Goal: Task Accomplishment & Management: Manage account settings

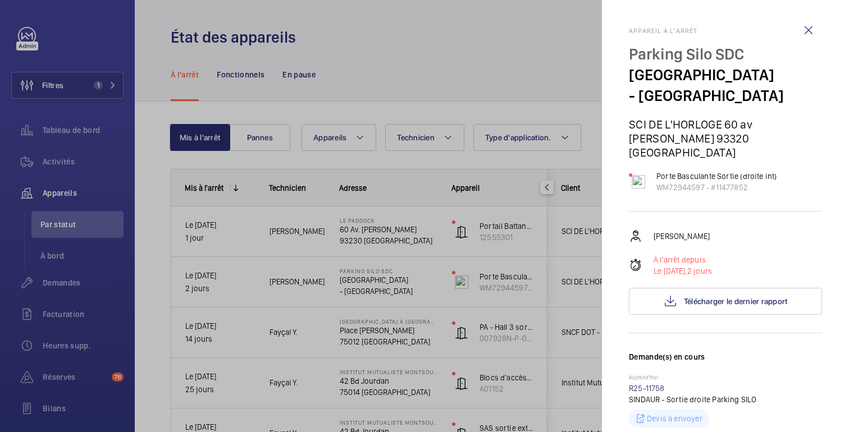
scroll to position [38, 0]
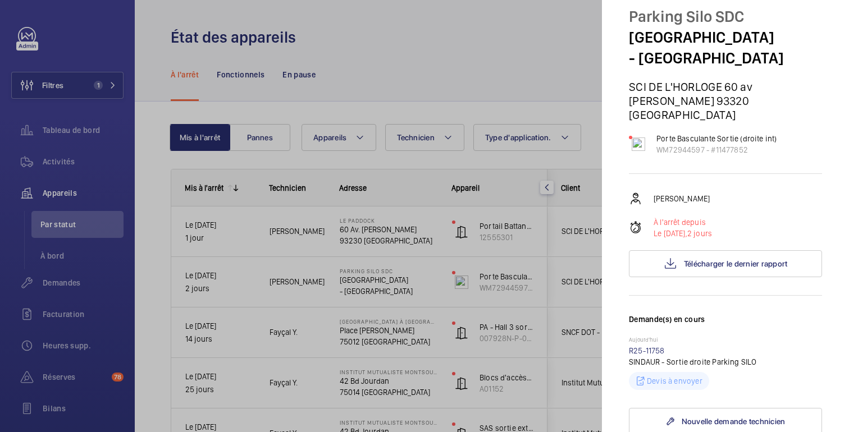
click at [530, 51] on div at bounding box center [424, 216] width 849 height 432
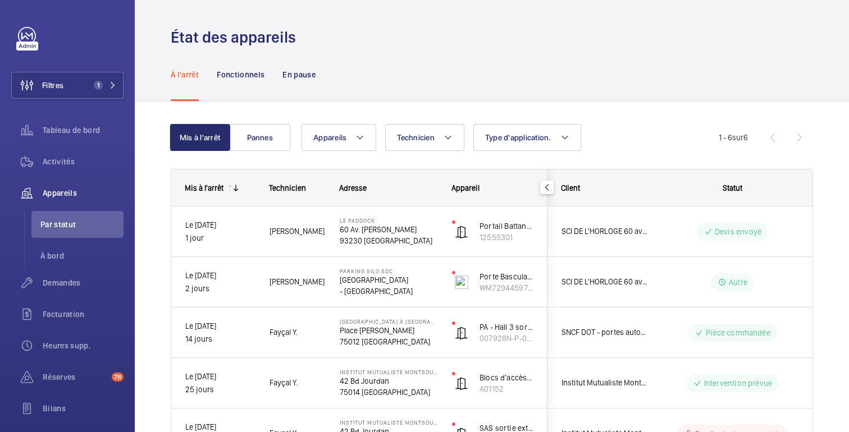
scroll to position [0, 0]
click at [64, 280] on font "Demandes" at bounding box center [62, 283] width 38 height 9
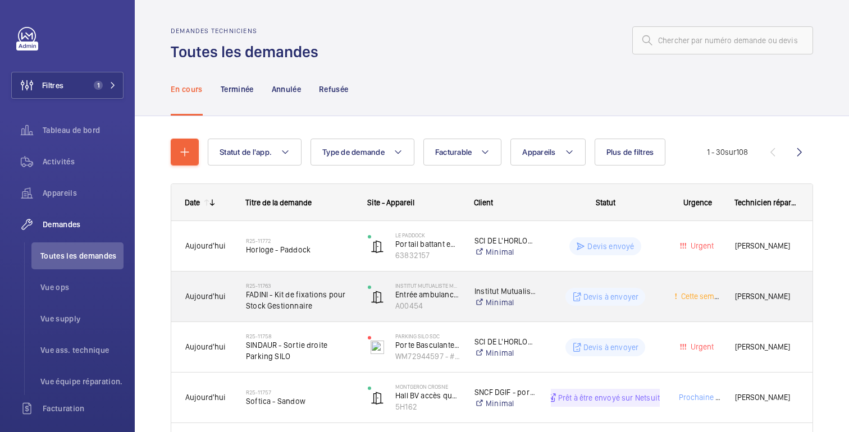
click at [567, 284] on div "Devis à envoyer" at bounding box center [598, 297] width 122 height 40
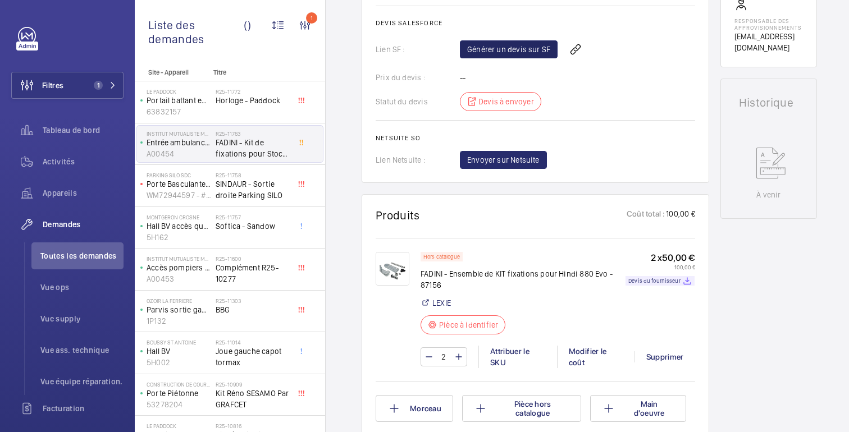
scroll to position [505, 0]
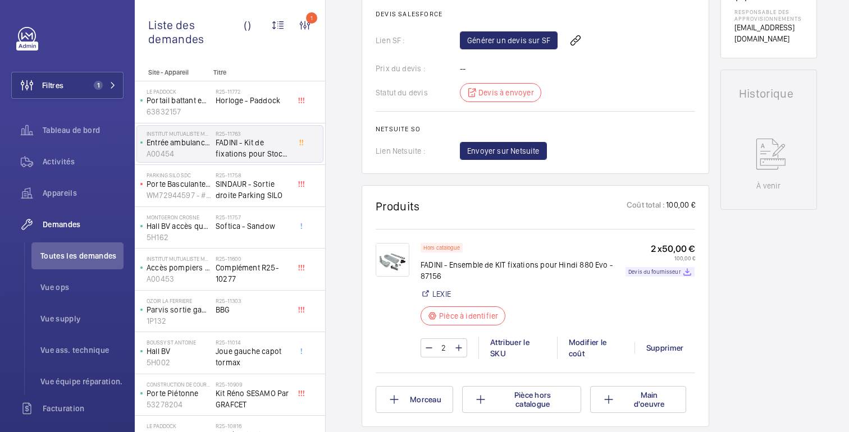
click at [393, 277] on img at bounding box center [393, 260] width 34 height 34
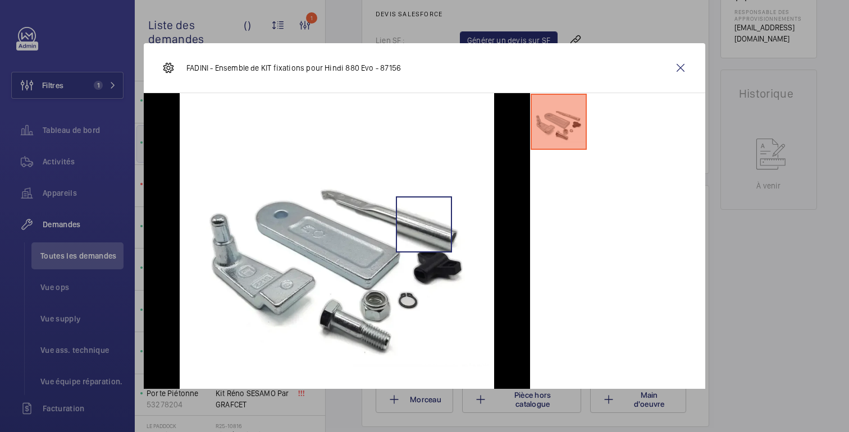
scroll to position [19, 0]
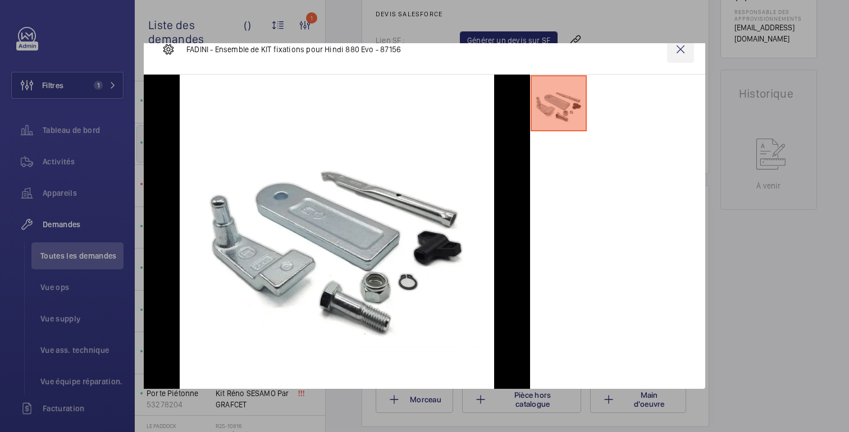
click at [679, 47] on wm-front-icon-button at bounding box center [680, 49] width 27 height 27
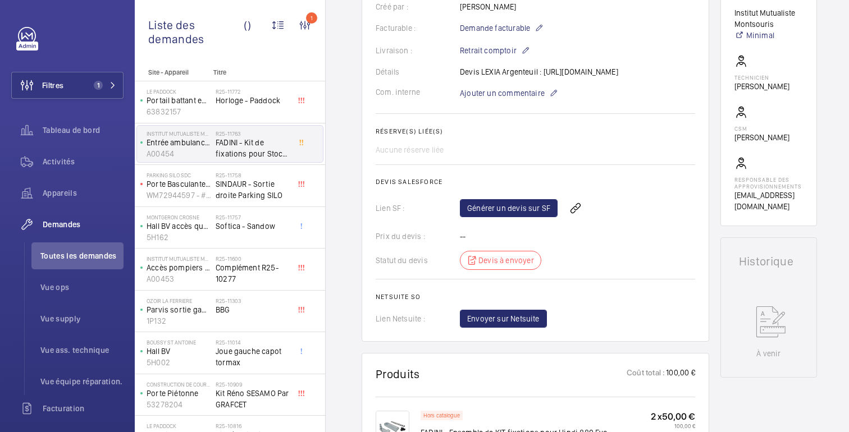
scroll to position [336, 0]
click at [512, 214] on font "Générer un devis sur SF" at bounding box center [508, 209] width 83 height 9
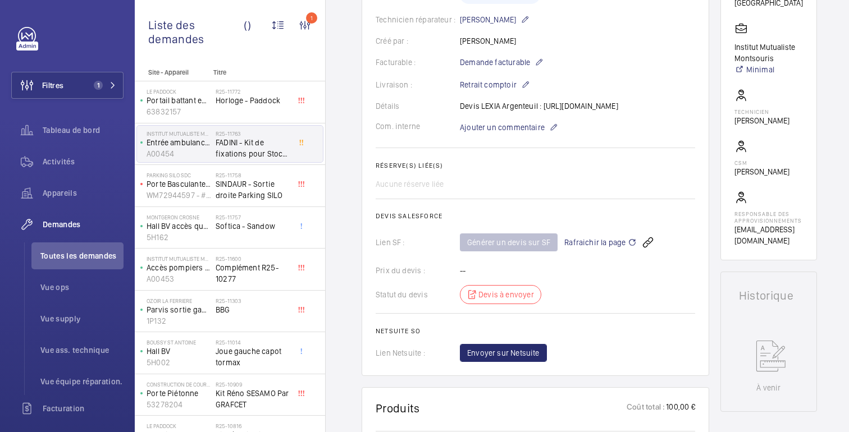
scroll to position [323, 0]
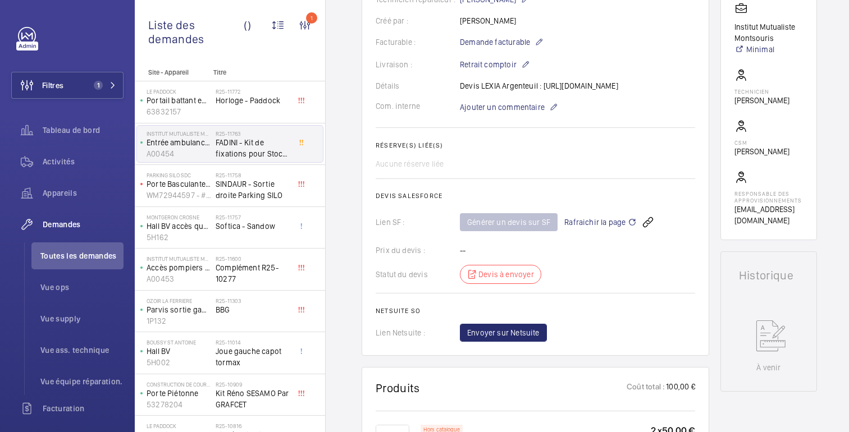
click at [607, 229] on span "Rafraichir la page" at bounding box center [600, 222] width 72 height 13
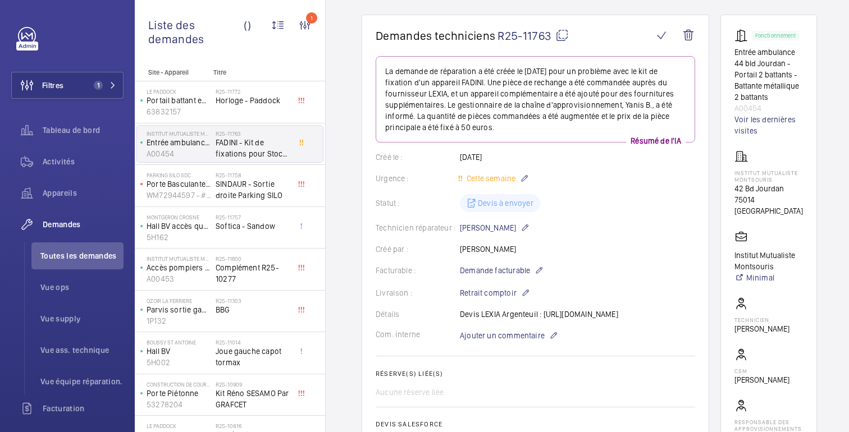
scroll to position [0, 0]
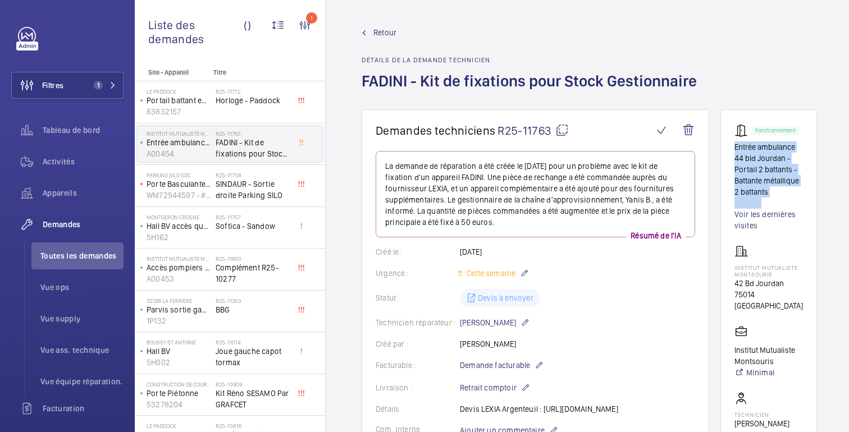
drag, startPoint x: 760, startPoint y: 204, endPoint x: 735, endPoint y: 149, distance: 60.3
click at [735, 149] on div "Fonctionnement Entrée ambulance 44 bld Jourdan - Portail 2 battants - Battante …" at bounding box center [768, 178] width 69 height 108
copy div "Entrée ambulance 44 bld Jourdan - Portail 2 battants - Battante métallique 2 ba…"
drag, startPoint x: 775, startPoint y: 296, endPoint x: 737, endPoint y: 298, distance: 38.2
click at [737, 298] on p "75014 [GEOGRAPHIC_DATA]" at bounding box center [768, 300] width 69 height 22
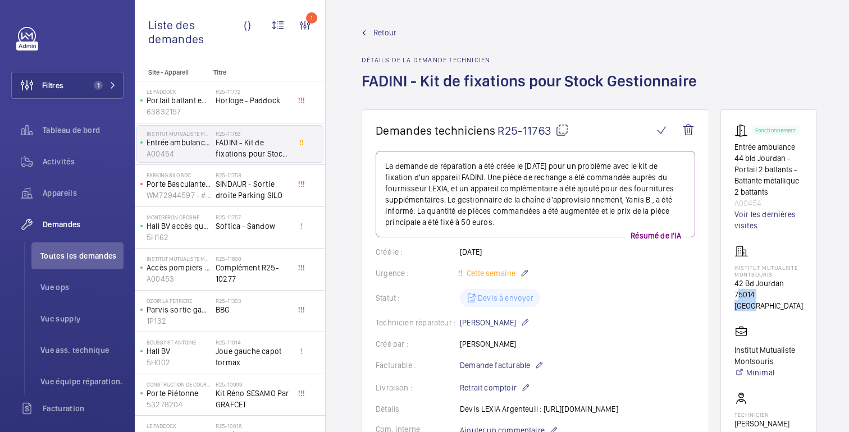
click at [743, 295] on font "75014 [GEOGRAPHIC_DATA]" at bounding box center [768, 300] width 69 height 20
drag, startPoint x: 760, startPoint y: 202, endPoint x: 729, endPoint y: 143, distance: 66.1
click at [729, 143] on wm-front-card "Fonctionnement Entrée ambulance 44 bld Jourdan - Portail 2 battants - Battante …" at bounding box center [768, 336] width 97 height 454
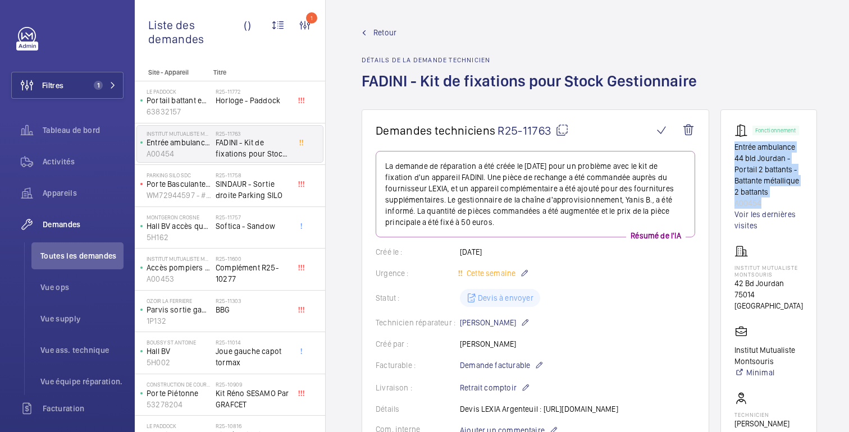
copy div "Entrée ambulance 44 bld Jourdan - Portail 2 battants - Battante métallique 2 ba…"
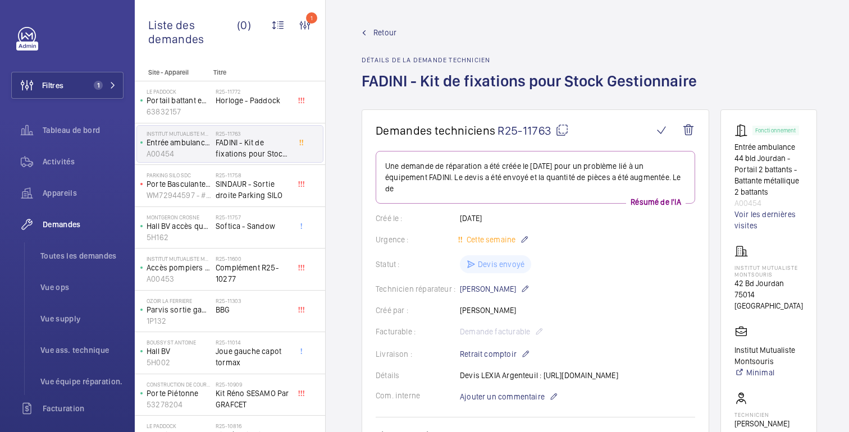
click at [378, 34] on font "Retour" at bounding box center [384, 32] width 23 height 9
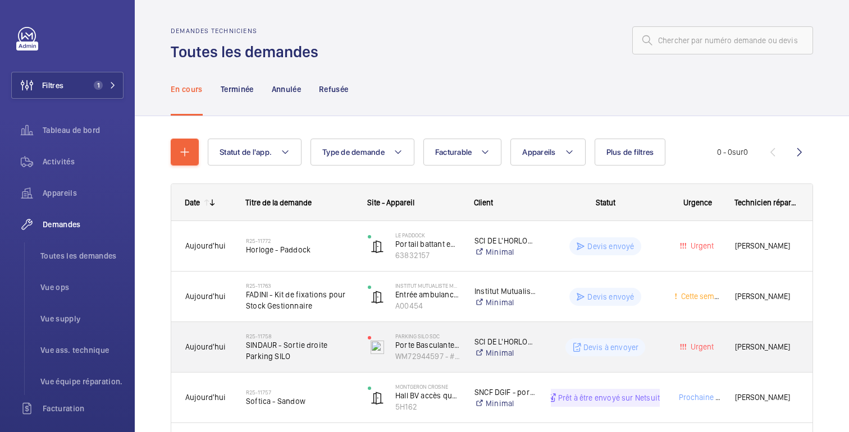
click at [555, 339] on wm-front-pills-cell "Devis à envoyer" at bounding box center [605, 348] width 109 height 18
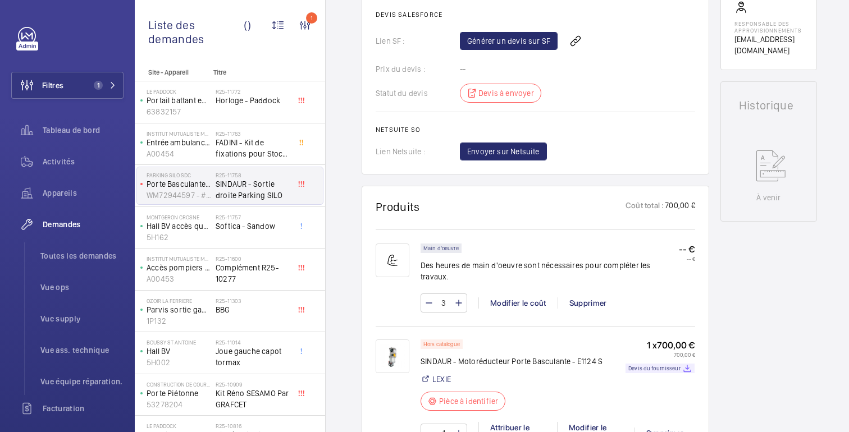
scroll to position [490, 0]
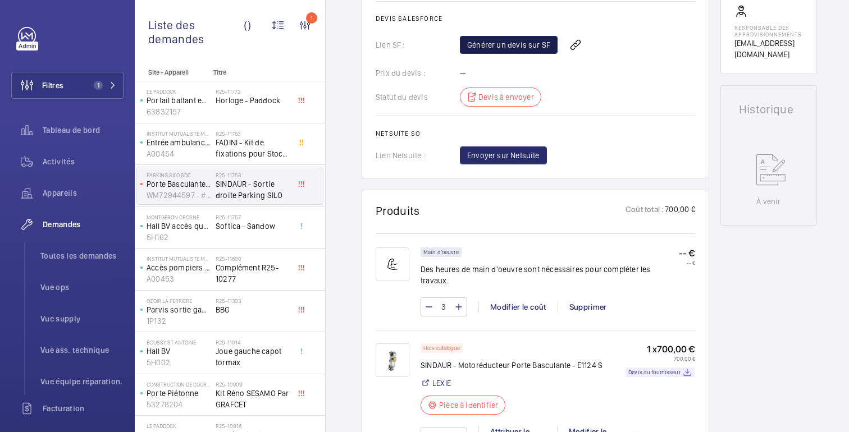
click at [503, 49] on font "Générer un devis sur SF" at bounding box center [508, 44] width 83 height 9
click at [599, 52] on span "Rafraichir la page" at bounding box center [600, 44] width 72 height 13
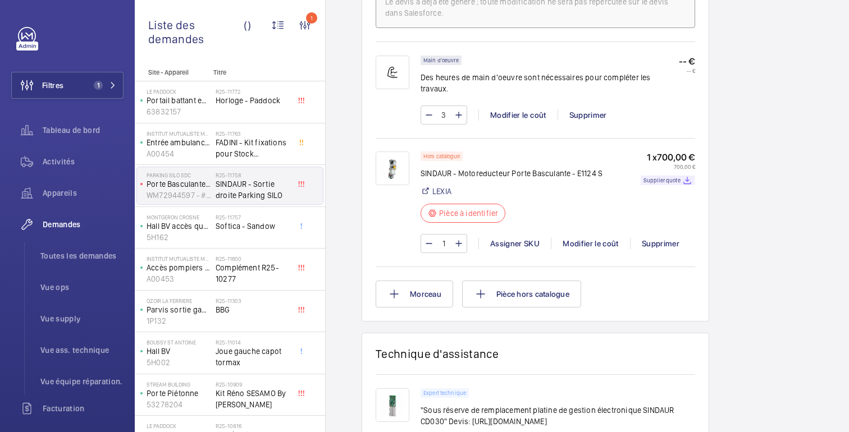
scroll to position [735, 0]
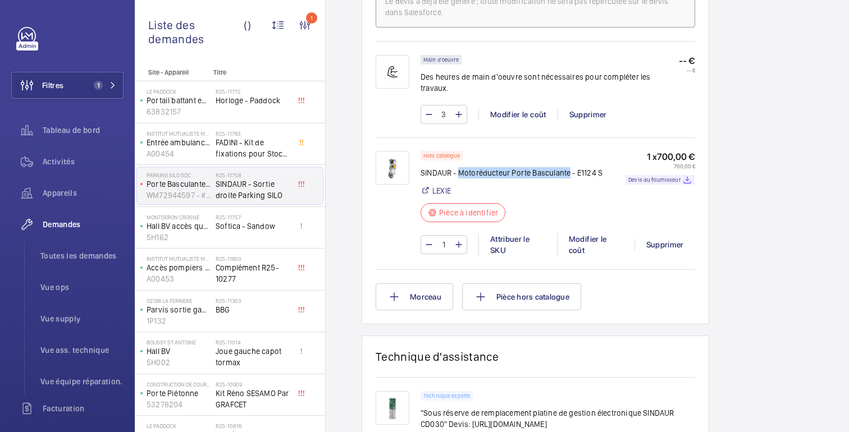
drag, startPoint x: 569, startPoint y: 186, endPoint x: 461, endPoint y: 188, distance: 108.4
click at [461, 177] on font "SINDAUR - Motoréducteur Porte Basculante - E1124 S" at bounding box center [512, 172] width 182 height 9
copy font "Motoréducteur Porte Basculante"
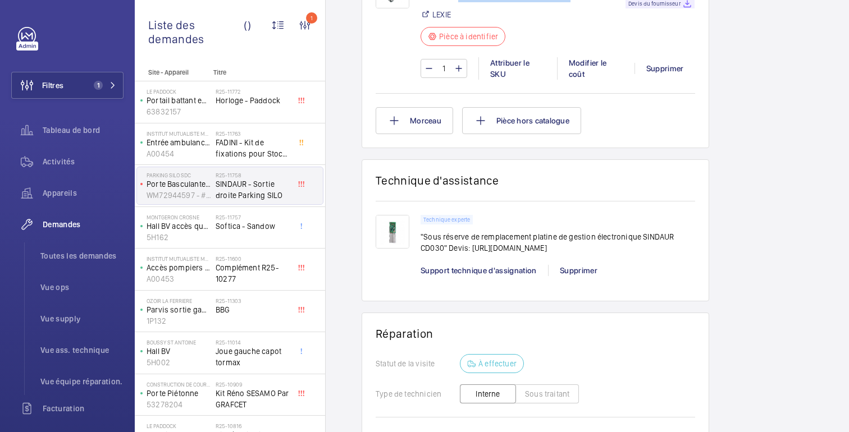
scroll to position [923, 0]
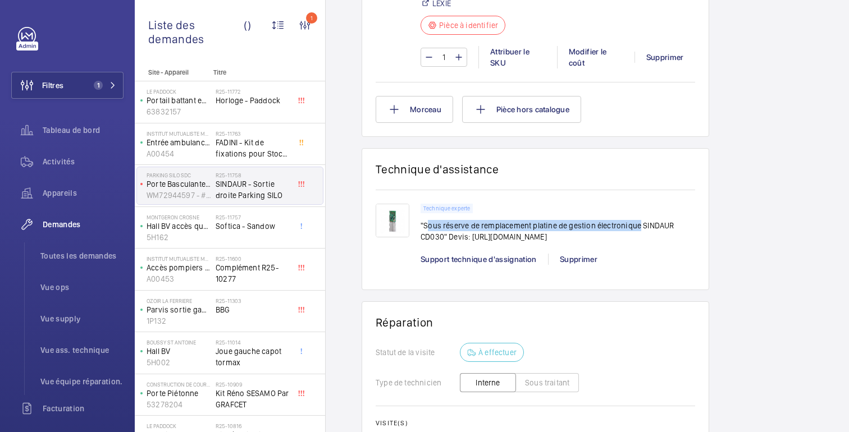
drag, startPoint x: 637, startPoint y: 236, endPoint x: 428, endPoint y: 240, distance: 209.5
click at [428, 240] on font ""Sous réserve de remplacement platine de gestion électronique SINDAUR CD030" De…" at bounding box center [548, 231] width 254 height 20
copy font "ous réserve de remplacement platine de gestion électronique"
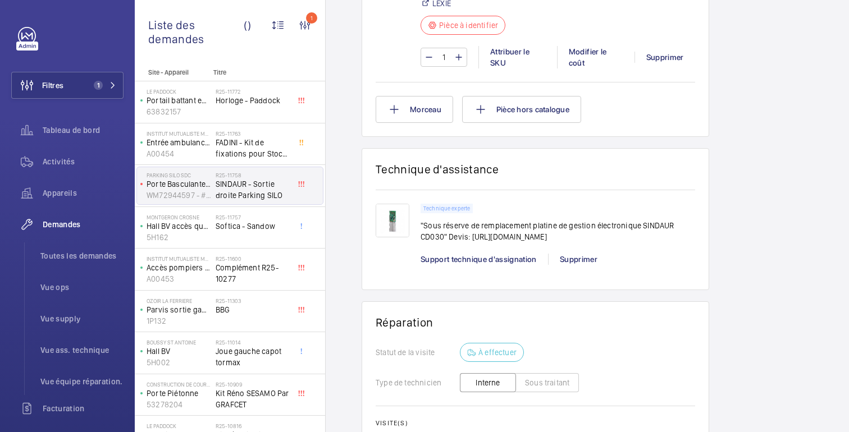
click at [539, 190] on wm-front-card-header "Technique d'assistance" at bounding box center [536, 176] width 320 height 28
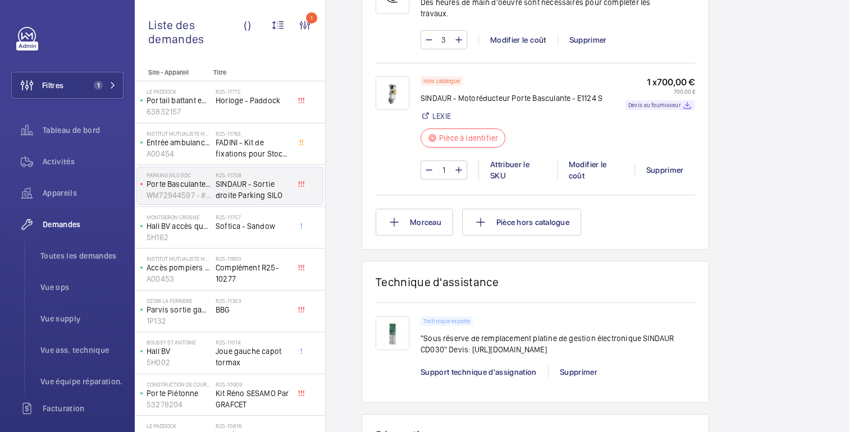
scroll to position [808, 0]
drag, startPoint x: 459, startPoint y: 114, endPoint x: 568, endPoint y: 112, distance: 109.5
click at [568, 104] on font "SINDAUR - Motoréducteur Porte Basculante - E1124 S" at bounding box center [512, 99] width 182 height 9
copy font "Motoréducteur Porte Basculante"
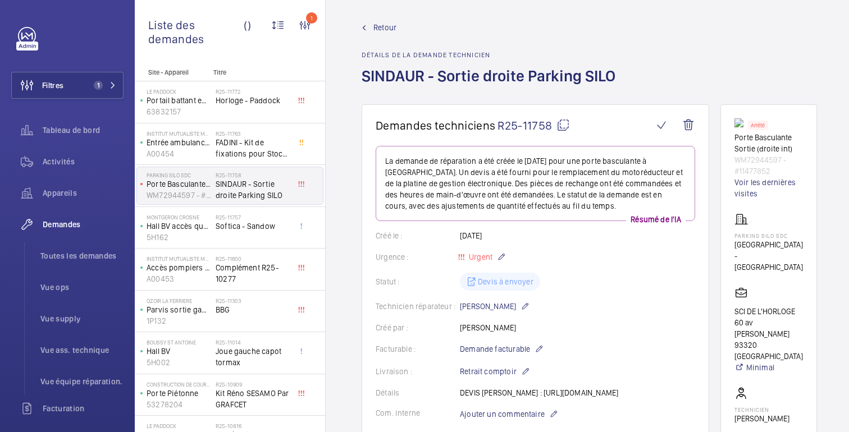
scroll to position [0, 0]
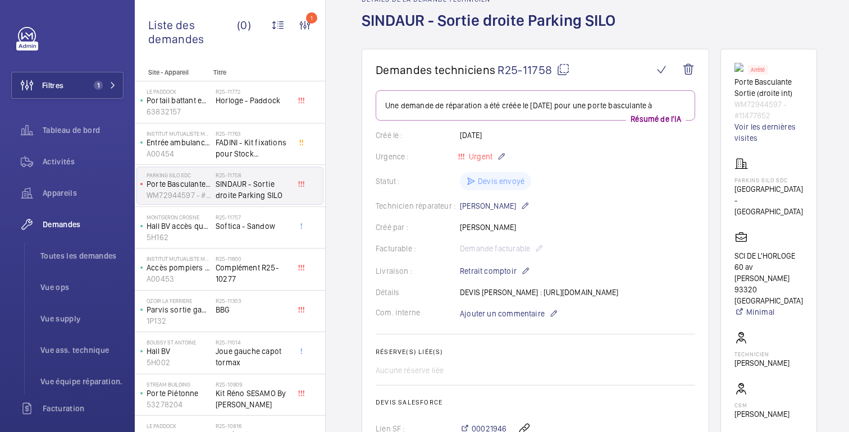
scroll to position [67, 0]
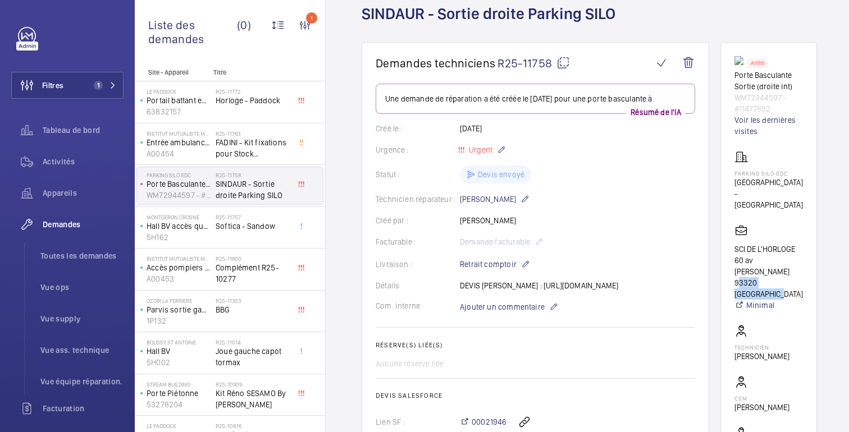
drag, startPoint x: 773, startPoint y: 283, endPoint x: 764, endPoint y: 273, distance: 13.5
click at [764, 273] on p "SCI DE L'HORLOGE 60 av [PERSON_NAME] 93320 [GEOGRAPHIC_DATA]" at bounding box center [768, 272] width 69 height 56
copy font "93320 [GEOGRAPHIC_DATA]"
drag, startPoint x: 772, startPoint y: 108, endPoint x: 724, endPoint y: 75, distance: 58.4
click at [724, 75] on wm-front-card "Arrêté Porte Basculante Sortie (droite int) WM72944597 - #11477852 Voir les der…" at bounding box center [768, 269] width 97 height 454
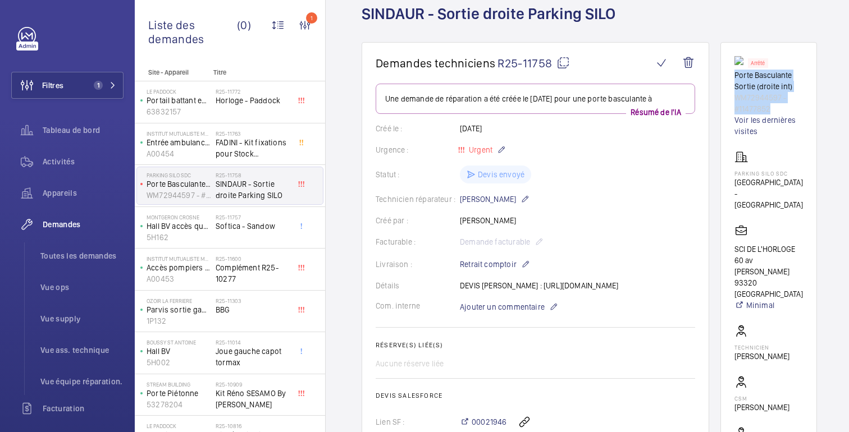
copy div "Porte Basculante Sortie (droite int) WM72944597 - #11477852"
click at [55, 195] on font "Appareils" at bounding box center [60, 193] width 34 height 9
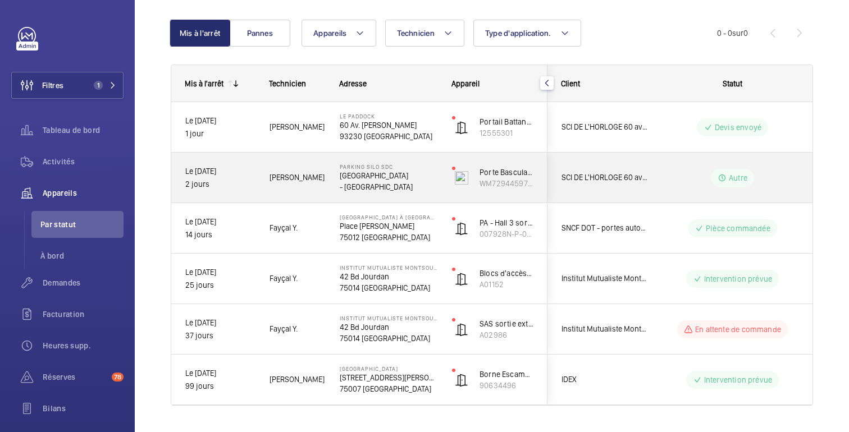
scroll to position [125, 0]
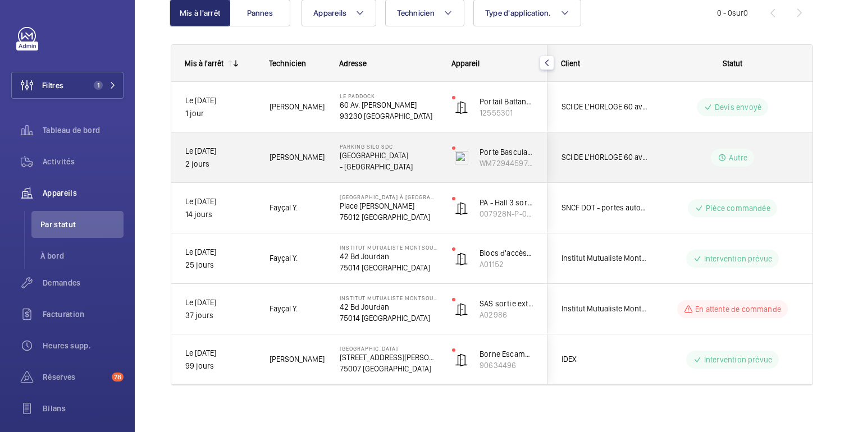
click at [688, 156] on wm-front-pills-cell "Autre" at bounding box center [733, 158] width 140 height 18
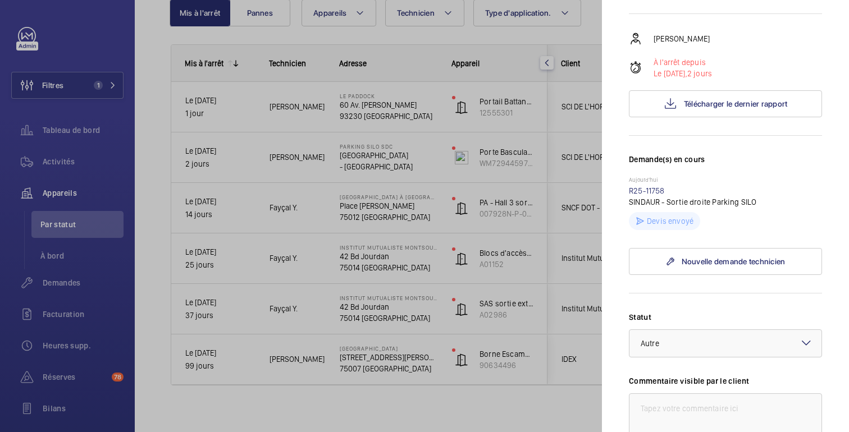
scroll to position [217, 0]
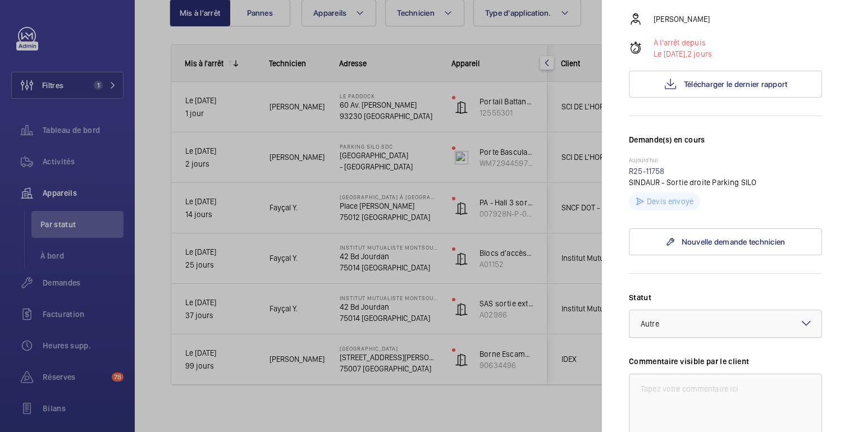
click at [676, 330] on div "× Autre" at bounding box center [664, 323] width 47 height 11
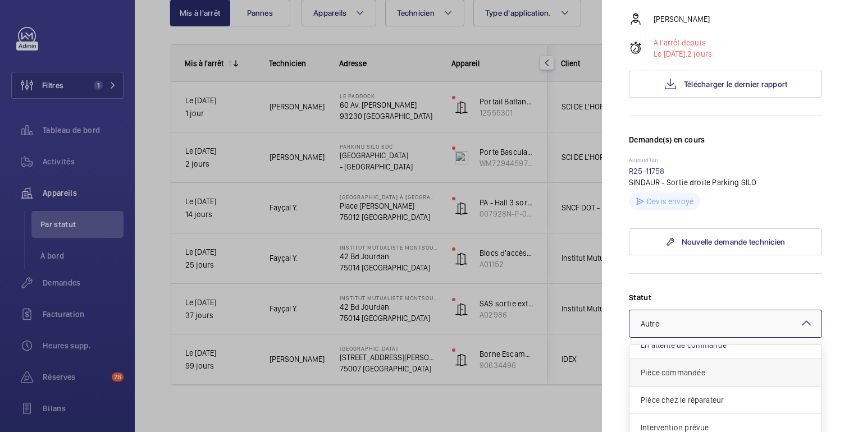
scroll to position [0, 0]
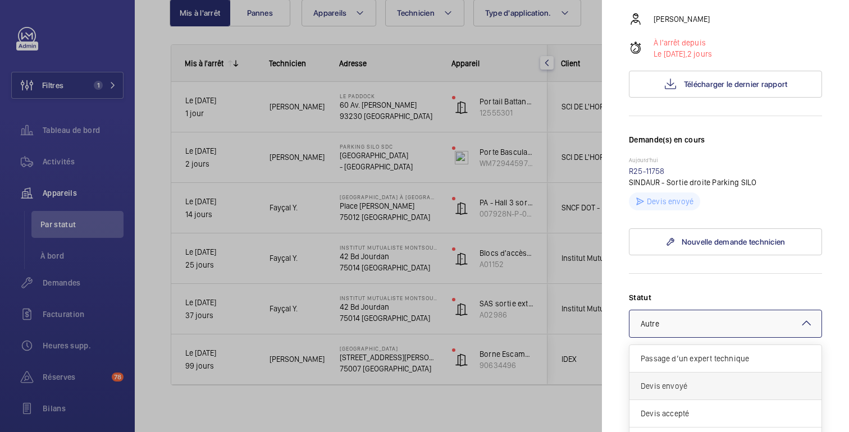
click at [670, 392] on span "Devis envoyé" at bounding box center [726, 386] width 170 height 11
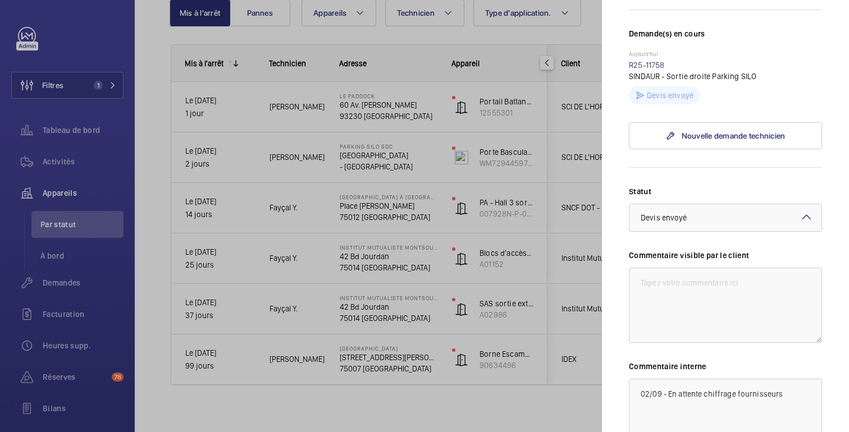
scroll to position [330, 0]
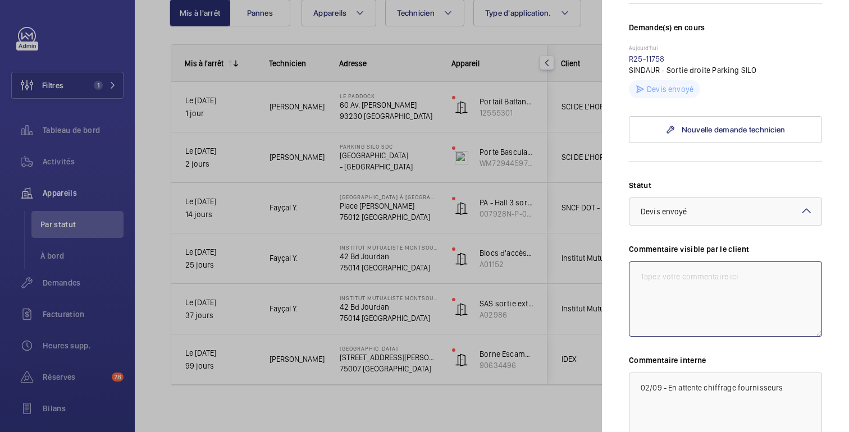
click at [679, 296] on textarea at bounding box center [725, 299] width 193 height 75
drag, startPoint x: 755, startPoint y: 282, endPoint x: 635, endPoint y: 286, distance: 119.7
click at [635, 285] on textarea "04/09 - [PERSON_NAME] envoyé ce jour" at bounding box center [725, 299] width 193 height 75
type textarea "04/09 - [PERSON_NAME] envoyé ce jour"
click at [639, 400] on textarea "02/09 - En attente chiffrage fournisseurs" at bounding box center [725, 410] width 193 height 75
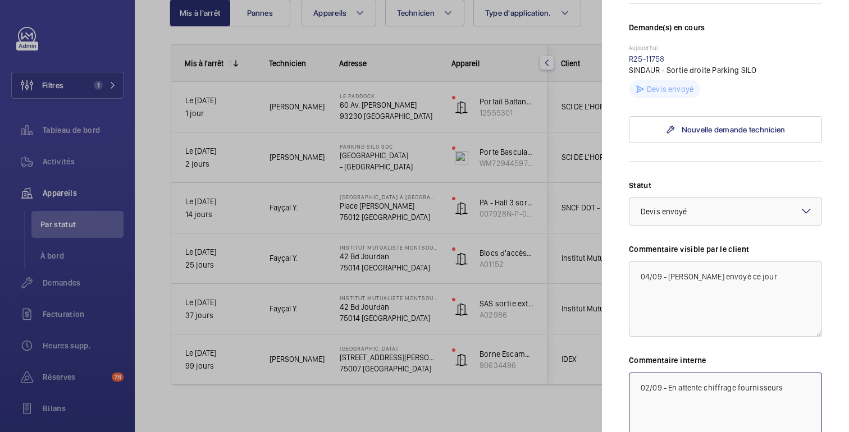
paste textarea "04/09 - [PERSON_NAME] envoyé ce jour"
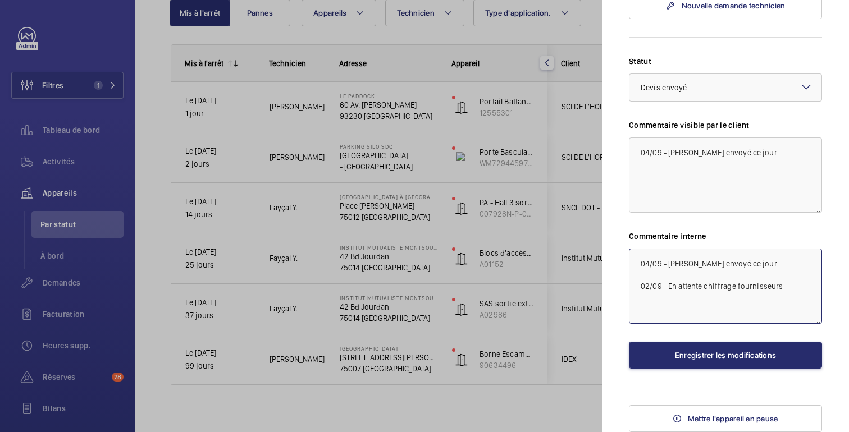
scroll to position [460, 0]
type textarea "04/09 - [PERSON_NAME] envoyé ce jour 02/09 - En attente chiffrage fournisseurs"
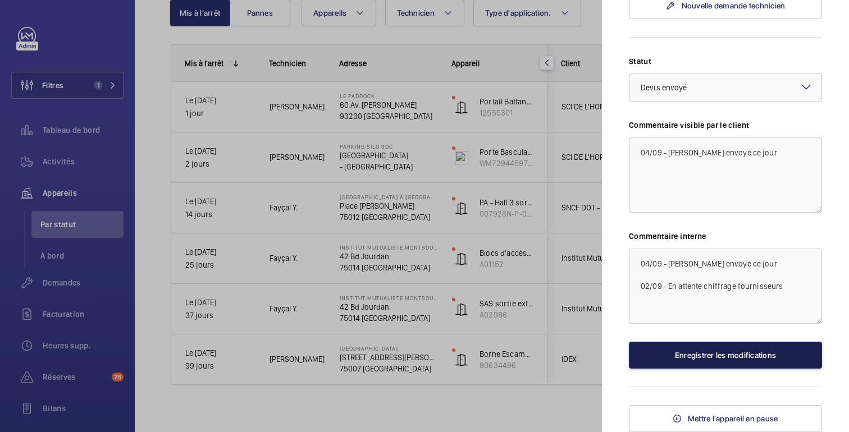
click at [738, 358] on font "Enregistrer les modifications" at bounding box center [725, 355] width 101 height 9
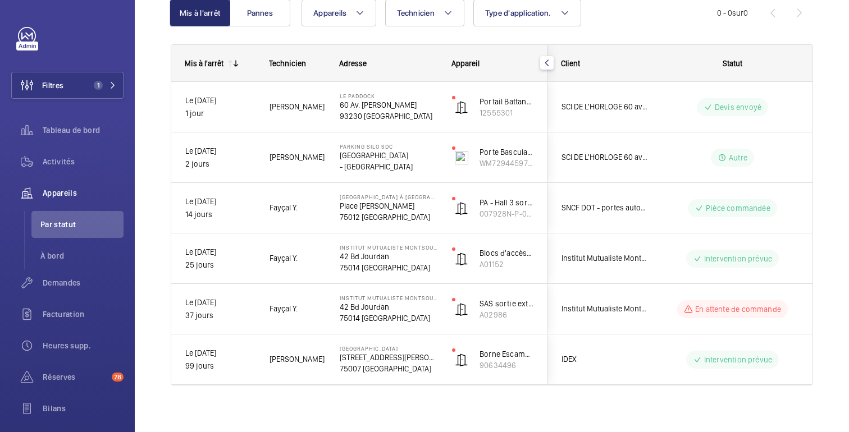
scroll to position [0, 0]
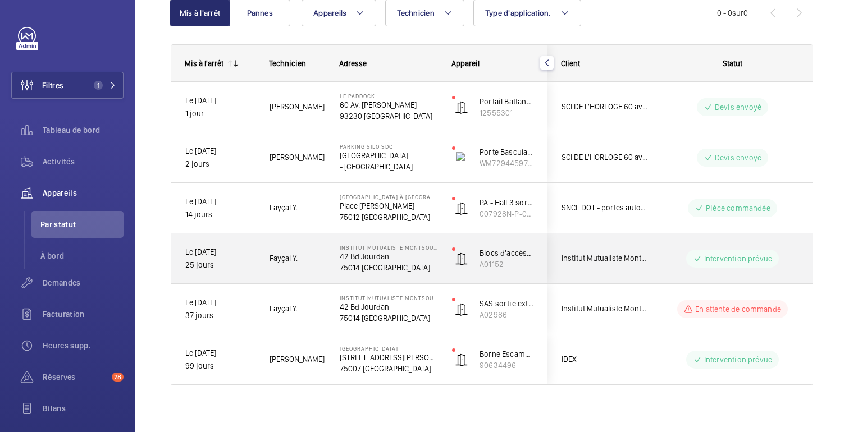
click at [668, 259] on wm-front-pills-cell "Intervention prévue" at bounding box center [733, 259] width 140 height 18
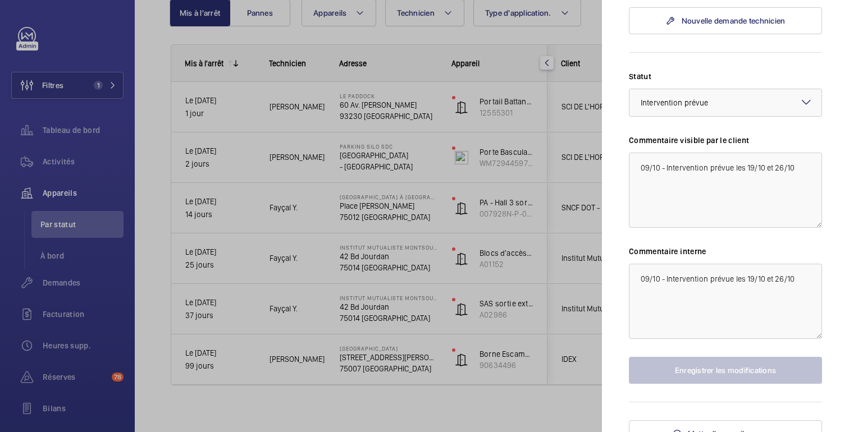
scroll to position [512, 0]
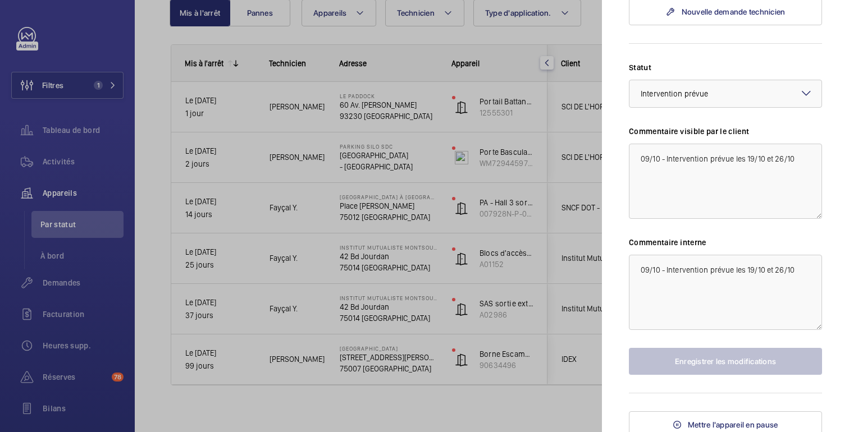
click at [545, 176] on div at bounding box center [424, 216] width 849 height 432
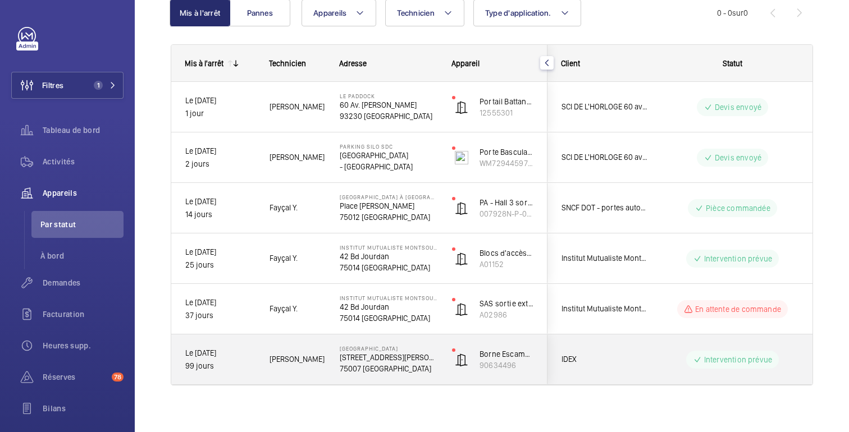
click at [652, 364] on div "Intervention prévue" at bounding box center [725, 360] width 153 height 40
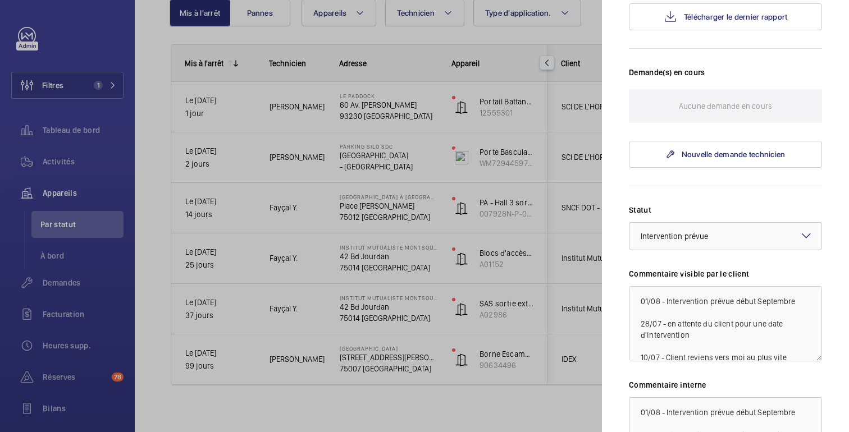
scroll to position [309, 0]
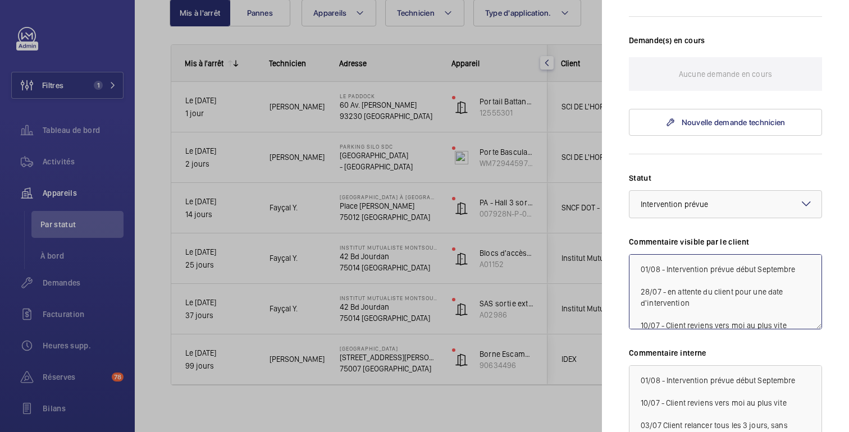
click at [755, 254] on textarea "01/08 - Intervention prévue début Septembre 28/07 - en attente du client pour u…" at bounding box center [725, 291] width 193 height 75
click at [797, 254] on textarea "01/08 - Intervention prévue en [DATE] - en attente du client pour une date d'in…" at bounding box center [725, 291] width 193 height 75
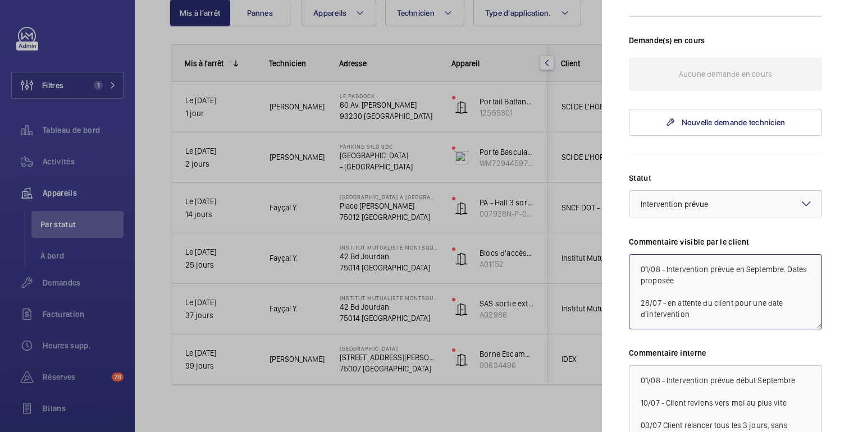
drag, startPoint x: 659, startPoint y: 248, endPoint x: 639, endPoint y: 249, distance: 19.7
click at [639, 254] on textarea "01/08 - Intervention prévue en Septembre. Dates proposée 28/07 - en attente du …" at bounding box center [725, 291] width 193 height 75
drag, startPoint x: 683, startPoint y: 262, endPoint x: 635, endPoint y: 254, distance: 48.8
click at [635, 254] on textarea "04/09 - Intervention prévue en Septembre. Dates proposée 28/07 - en attente du …" at bounding box center [725, 291] width 193 height 75
type textarea "04/09 - Intervention prévue en Septembre. Dates proposée 28/07 - en attente du …"
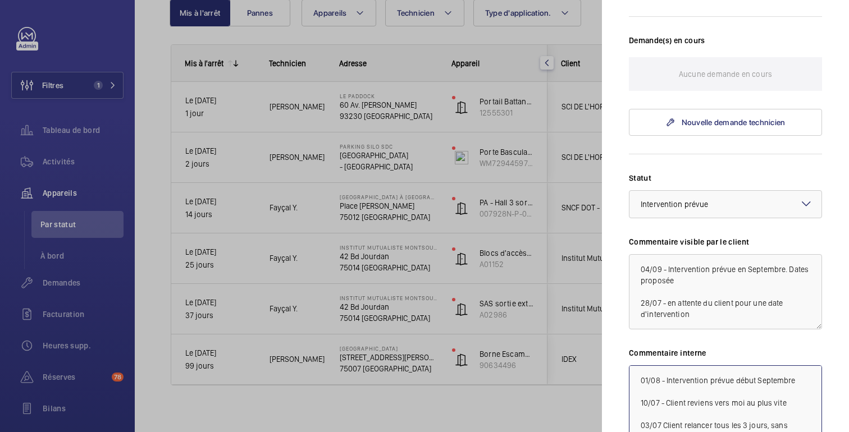
click at [693, 366] on textarea "01/08 - Intervention prévue début Septembre 10/07 - Client reviens vers moi au …" at bounding box center [725, 403] width 193 height 75
paste textarea "4/09 - Intervention prévue en Septembre. Dates proposée"
click at [689, 373] on textarea "04/09 - Intervention prévue en Septembre. Dates proposée 10/07 - Client reviens…" at bounding box center [725, 403] width 193 height 75
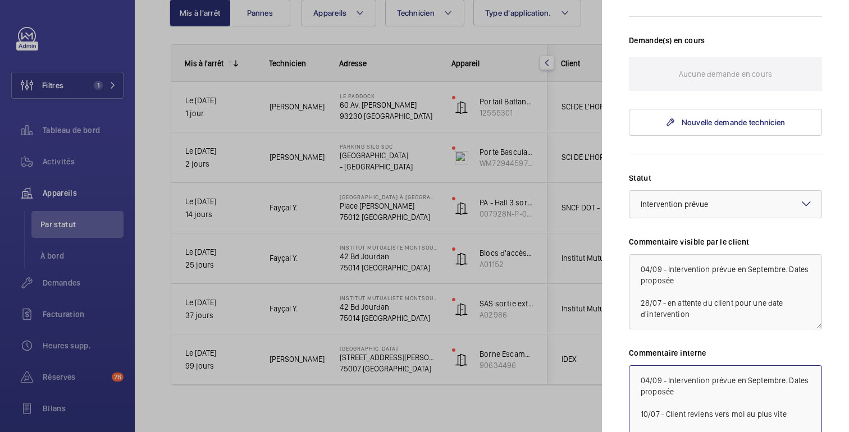
click at [678, 372] on textarea "04/09 - Intervention prévue en Septembre. Dates proposée 10/07 - Client reviens…" at bounding box center [725, 403] width 193 height 75
drag, startPoint x: 773, startPoint y: 371, endPoint x: 646, endPoint y: 353, distance: 128.6
click at [646, 366] on textarea "04/09 - Intervention prévue en Septembre. Dates proposée (17-24/09) En attente …" at bounding box center [725, 403] width 193 height 75
type textarea "04/09 - Intervention prévue en Septembre. Dates proposée (17-24/09) En attente …"
click at [666, 262] on textarea "04/09 - Intervention prévue en Septembre. Dates proposée 28/07 - en attente du …" at bounding box center [725, 291] width 193 height 75
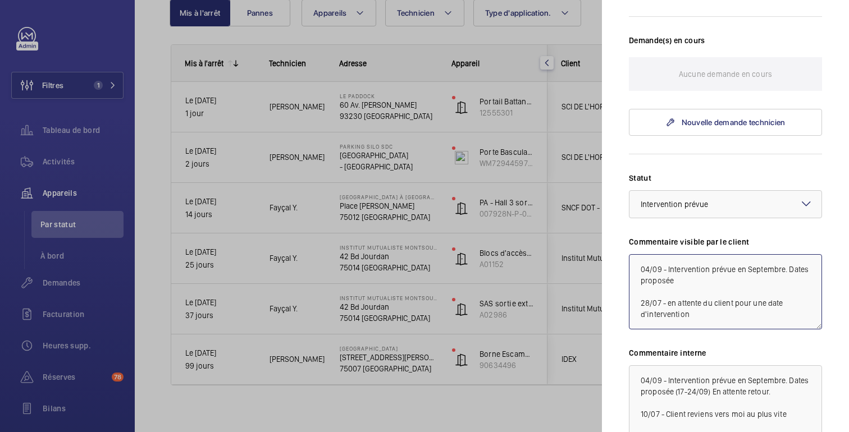
click at [666, 262] on textarea "04/09 - Intervention prévue en Septembre. Dates proposée 28/07 - en attente du …" at bounding box center [725, 291] width 193 height 75
paste textarea "(17-24/09) En attente retour."
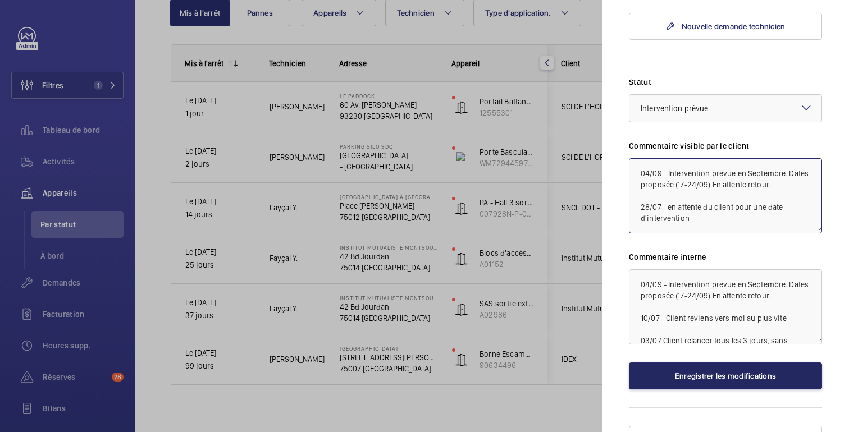
type textarea "04/09 - Intervention prévue en Septembre. Dates proposée (17-24/09) En attente …"
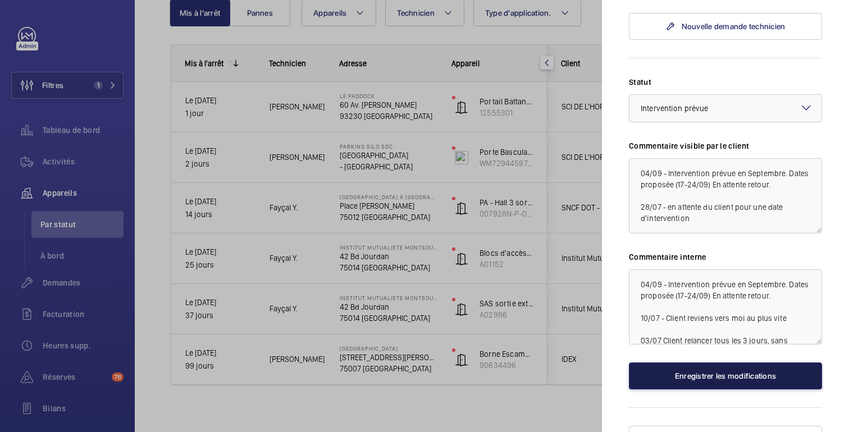
click at [723, 372] on font "Enregistrer les modifications" at bounding box center [725, 376] width 101 height 9
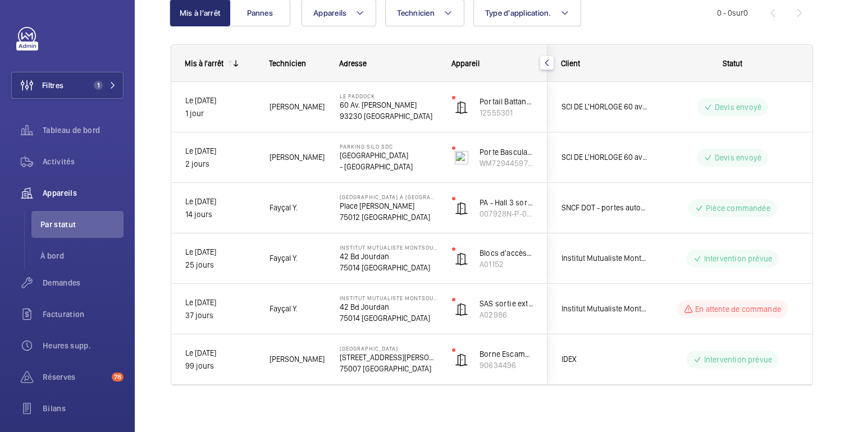
scroll to position [0, 0]
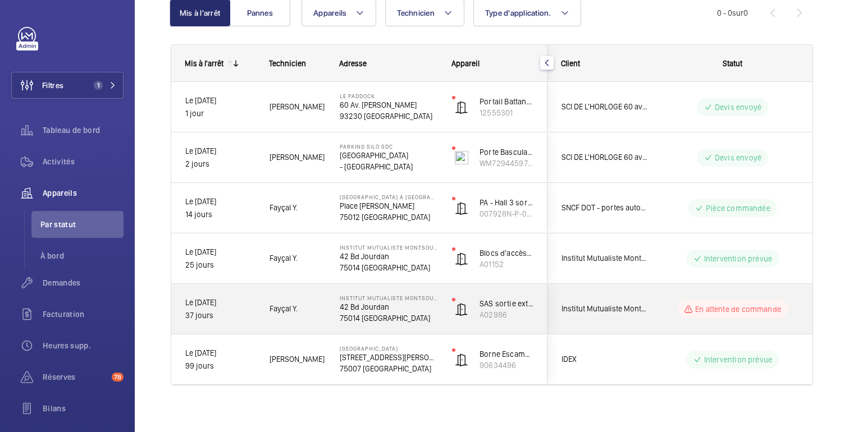
click at [674, 295] on div "En attente de commande" at bounding box center [725, 309] width 153 height 40
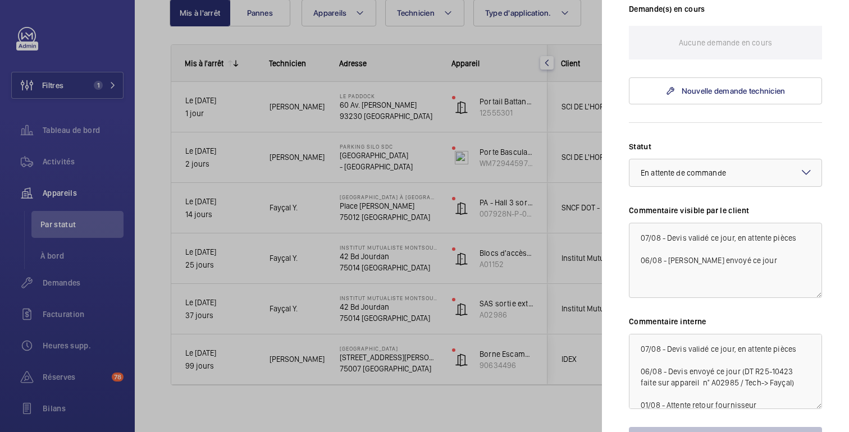
scroll to position [426, 0]
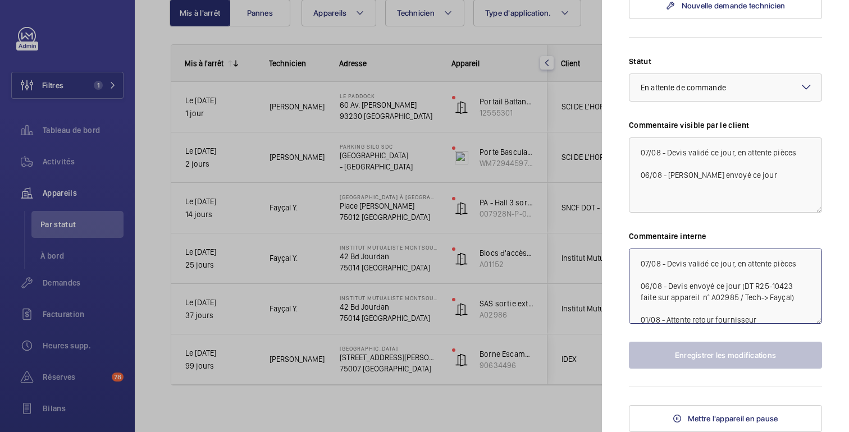
click at [709, 299] on textarea "07/08 - Devis validé ce jour, en attente pièces 06/08 - Devis envoyé ce jour (D…" at bounding box center [725, 286] width 193 height 75
click at [783, 288] on textarea "07/08 - Devis validé ce jour, en attente pièces 06/08 - Devis envoyé ce jour (D…" at bounding box center [725, 286] width 193 height 75
click at [58, 255] on div at bounding box center [424, 216] width 849 height 432
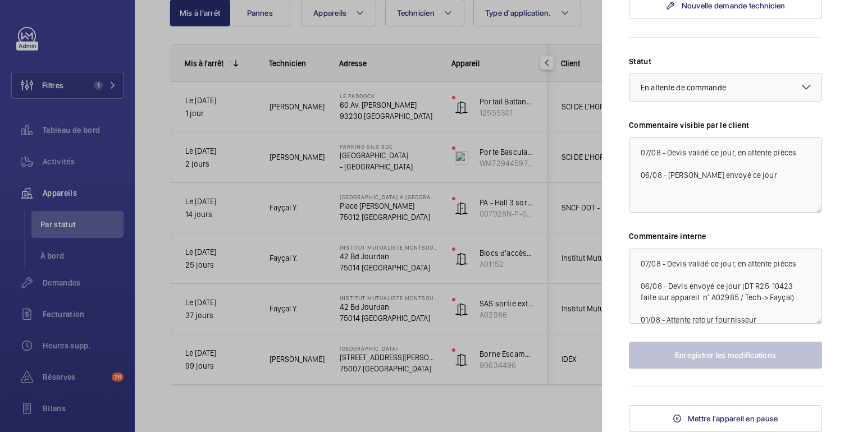
scroll to position [0, 0]
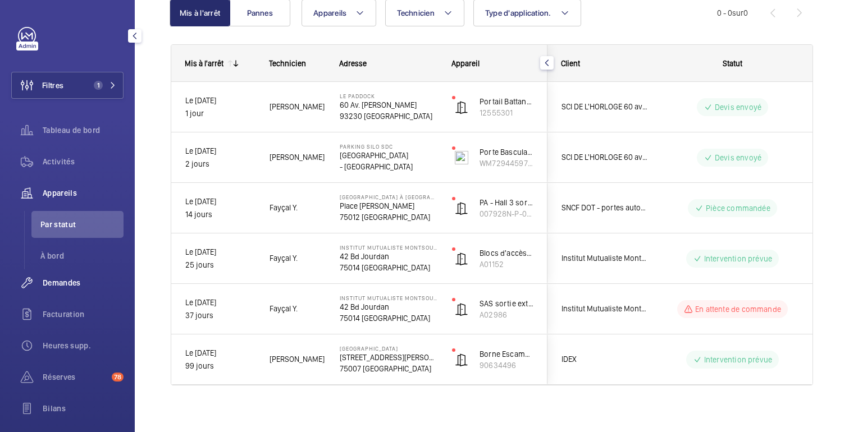
click at [64, 276] on div "Demandes" at bounding box center [67, 283] width 112 height 27
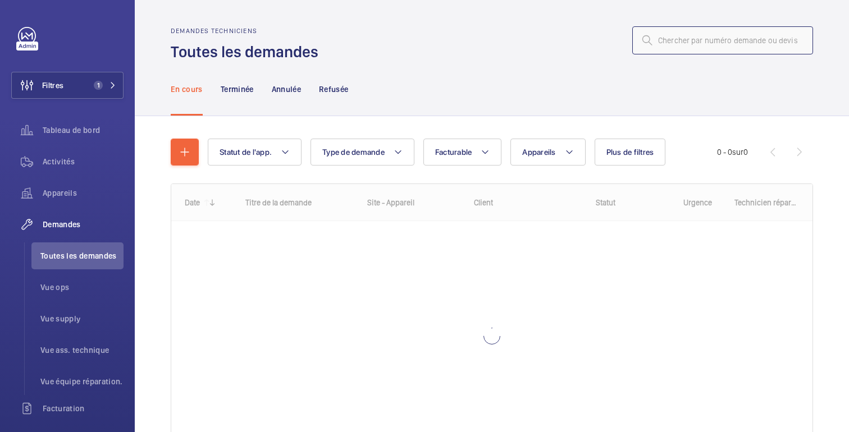
click at [715, 42] on input "text" at bounding box center [722, 40] width 181 height 28
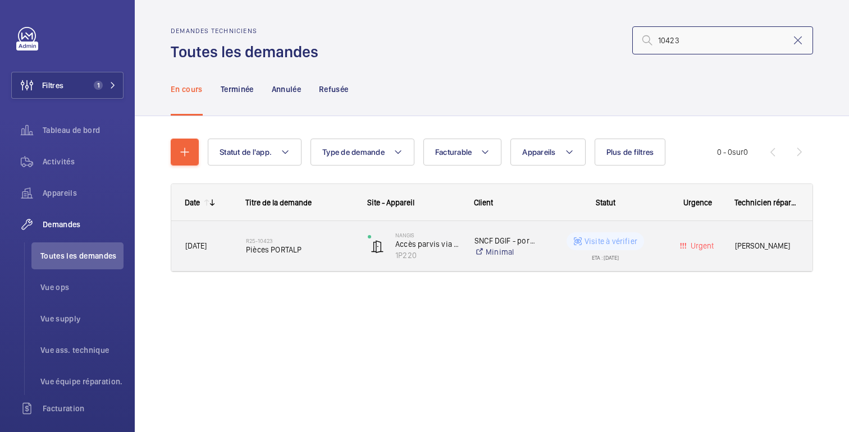
type input "10423"
click at [649, 254] on wm-front-pills-cell "Visite à vérifier ETA : [DATE]" at bounding box center [605, 246] width 109 height 28
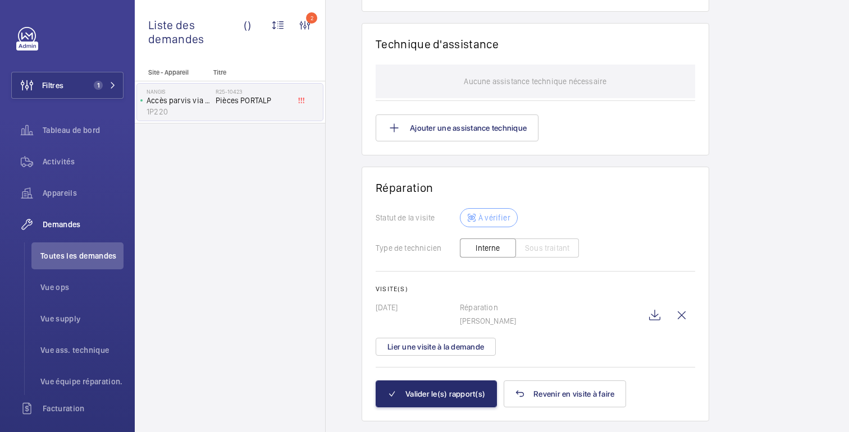
scroll to position [1194, 0]
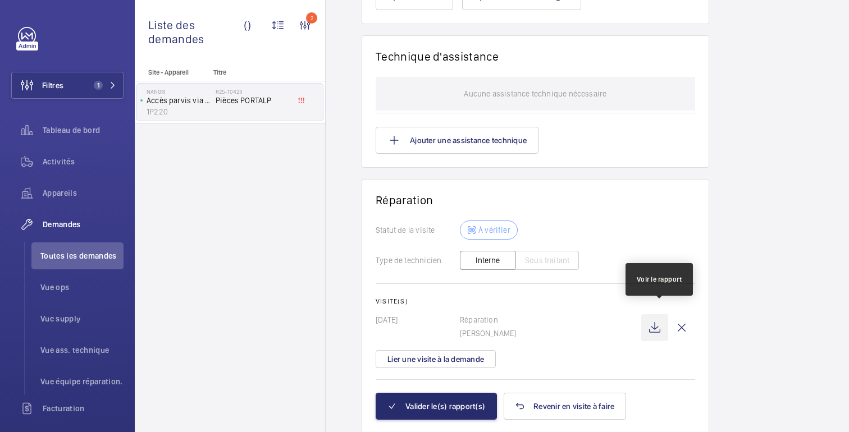
click at [664, 323] on wm-front-icon-button at bounding box center [654, 327] width 27 height 27
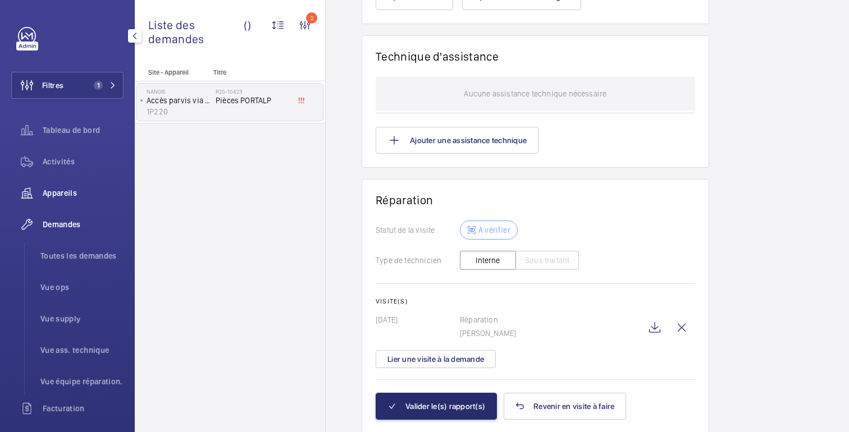
click at [57, 194] on font "Appareils" at bounding box center [60, 193] width 34 height 9
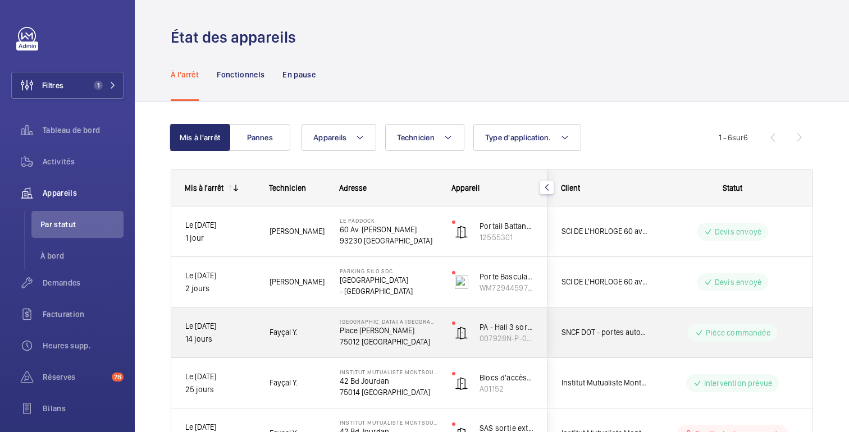
scroll to position [132, 0]
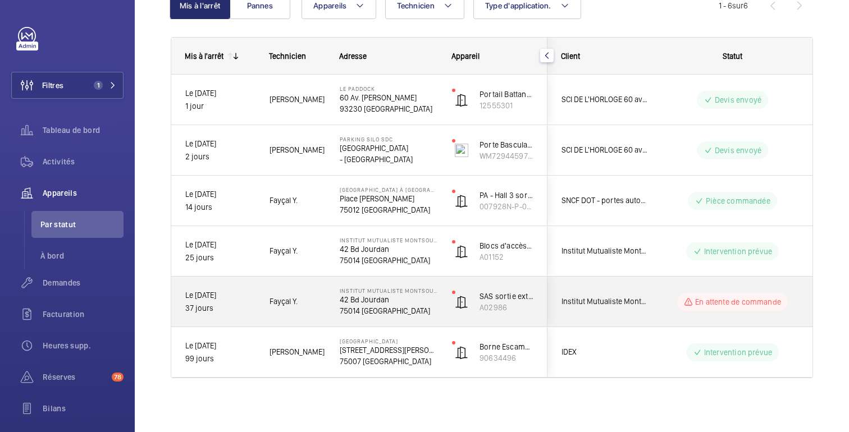
click at [661, 291] on div "En attente de commande" at bounding box center [725, 302] width 153 height 40
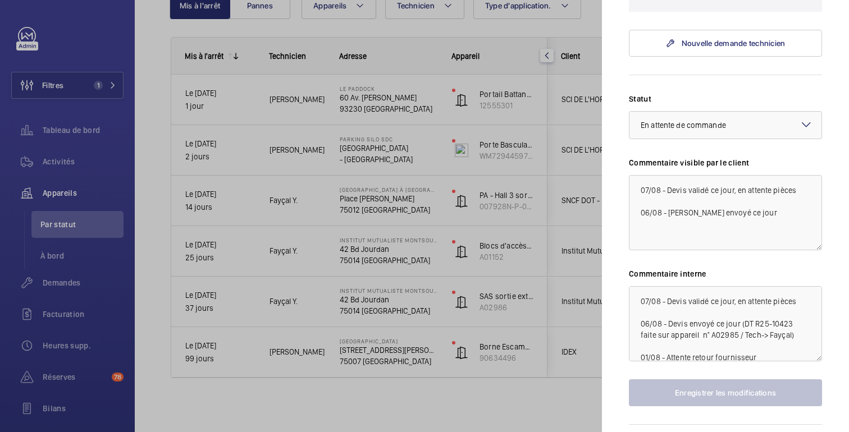
scroll to position [389, 0]
click at [779, 321] on textarea "07/08 - Devis validé ce jour, en attente pièces 06/08 - Devis envoyé ce jour (D…" at bounding box center [725, 323] width 193 height 75
click at [472, 307] on div at bounding box center [424, 216] width 849 height 432
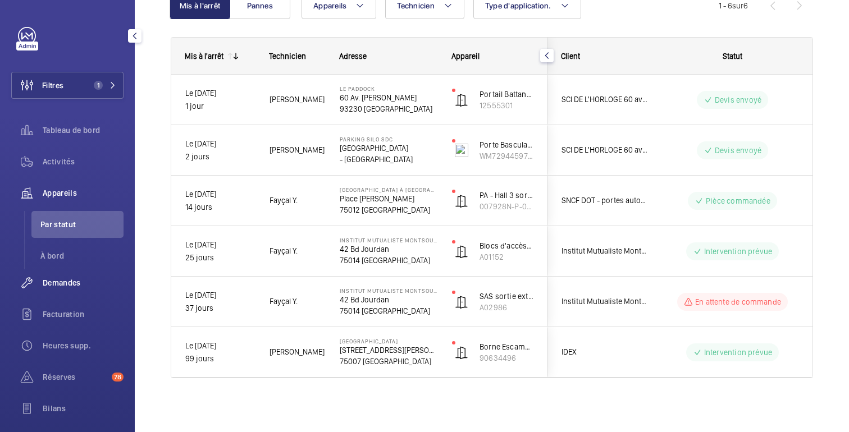
click at [78, 287] on font "Demandes" at bounding box center [62, 283] width 38 height 9
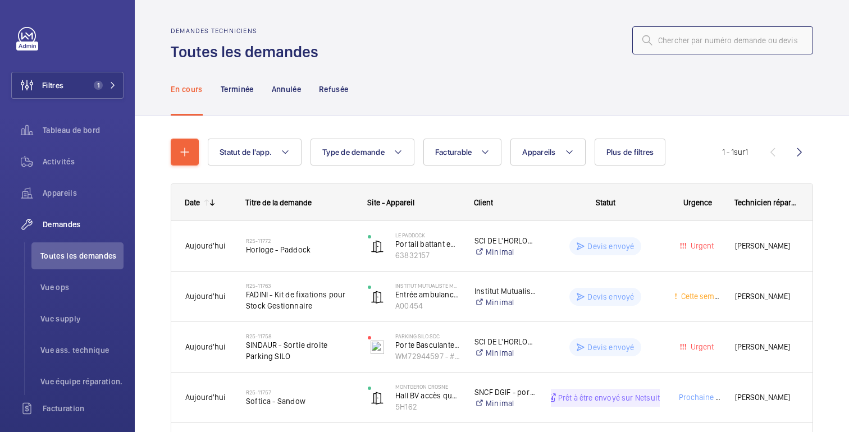
click at [691, 44] on input "text" at bounding box center [722, 40] width 181 height 28
paste input "10423"
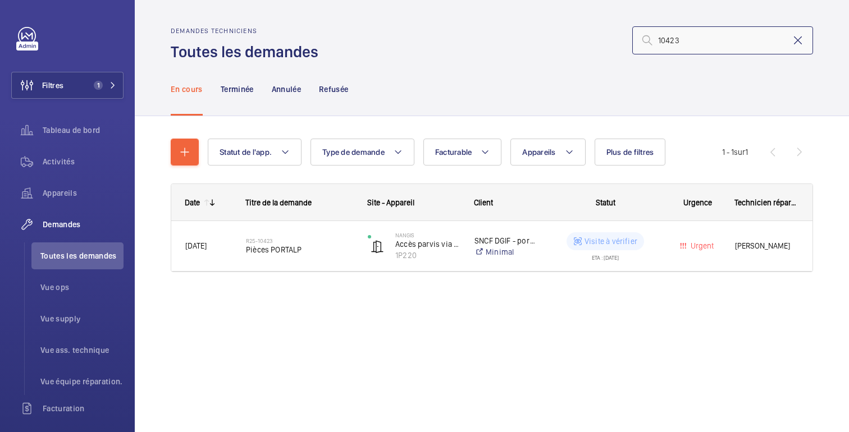
type input "10423"
click at [799, 43] on mat-icon at bounding box center [797, 40] width 13 height 13
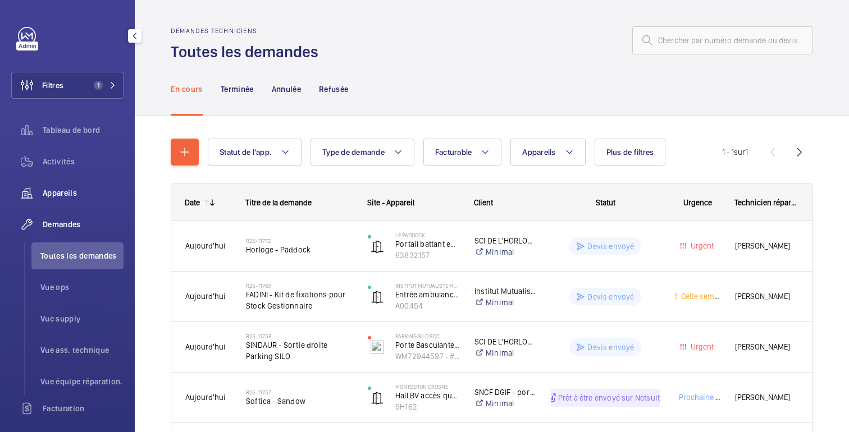
click at [54, 184] on div "Appareils" at bounding box center [67, 193] width 112 height 27
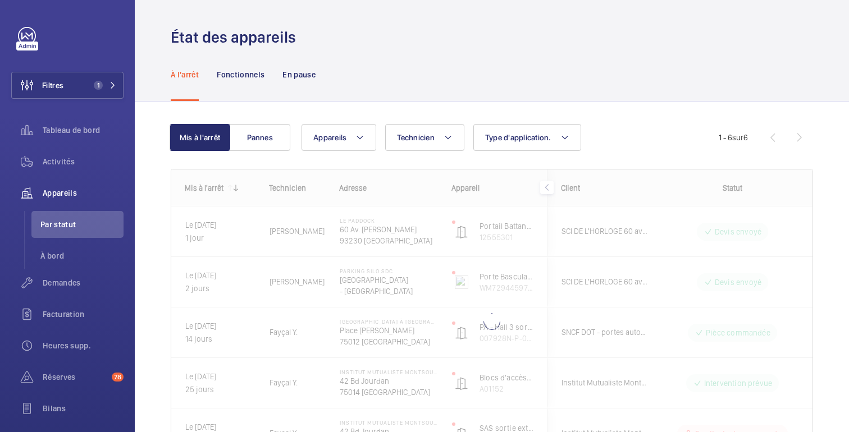
scroll to position [59, 0]
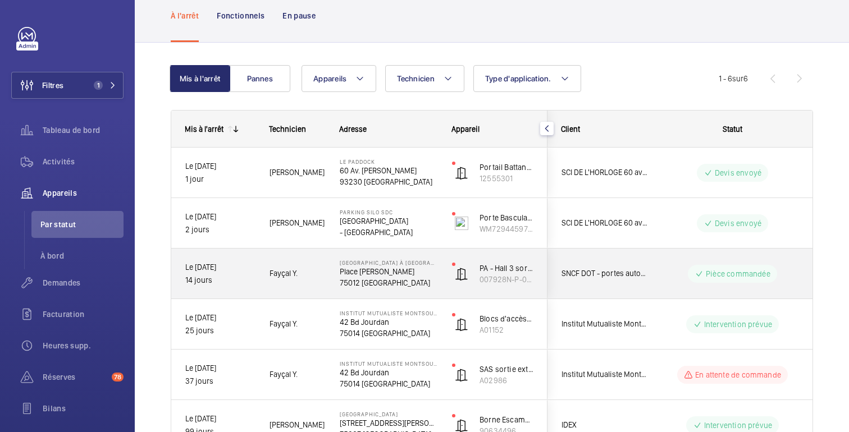
scroll to position [132, 0]
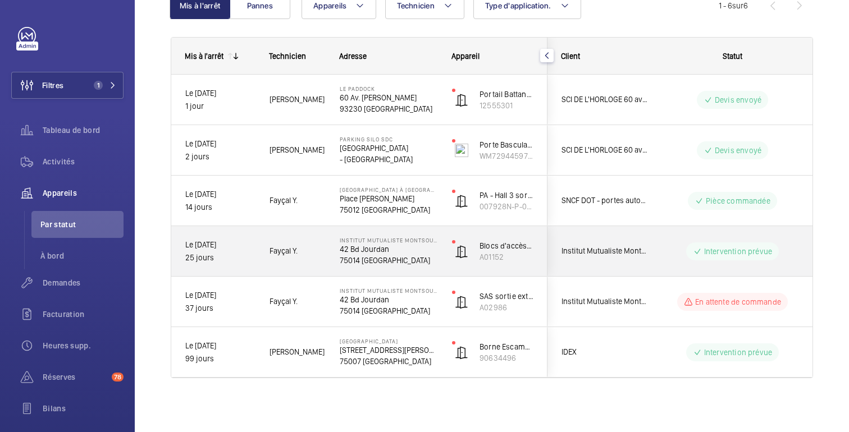
click at [683, 243] on wm-front-pills-cell "Intervention prévue" at bounding box center [733, 252] width 140 height 18
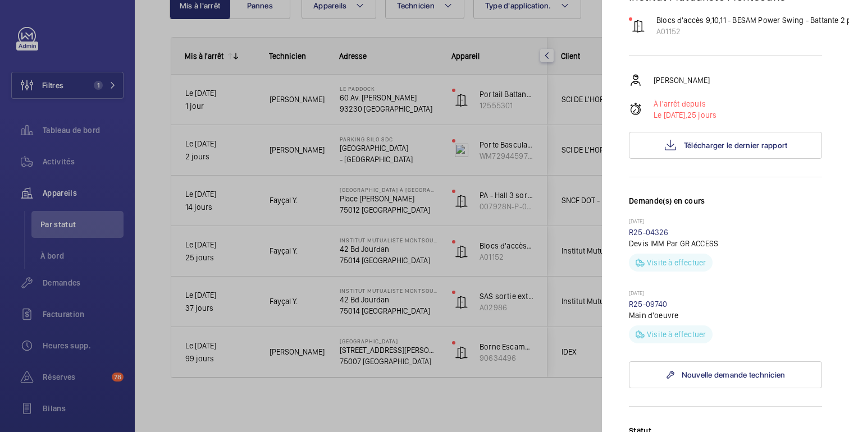
scroll to position [156, 0]
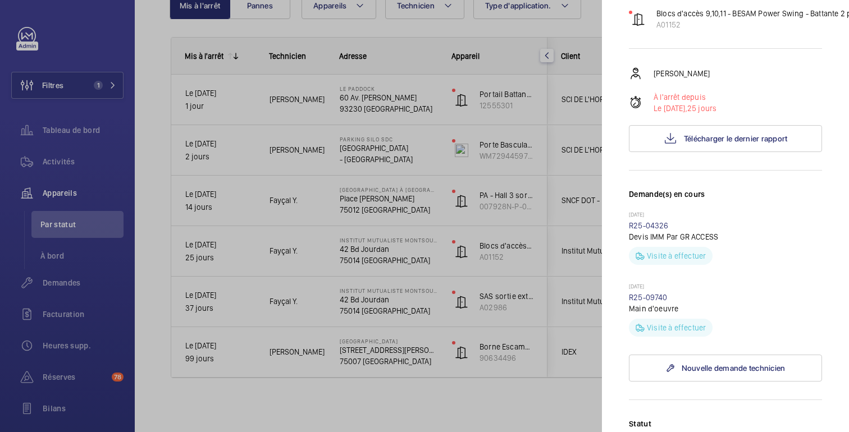
click at [568, 405] on div at bounding box center [424, 216] width 849 height 432
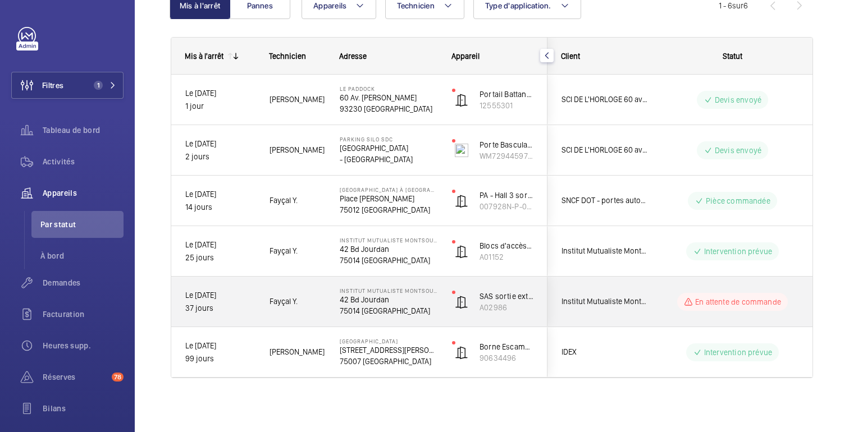
click at [676, 288] on div "En attente de commande" at bounding box center [725, 302] width 153 height 40
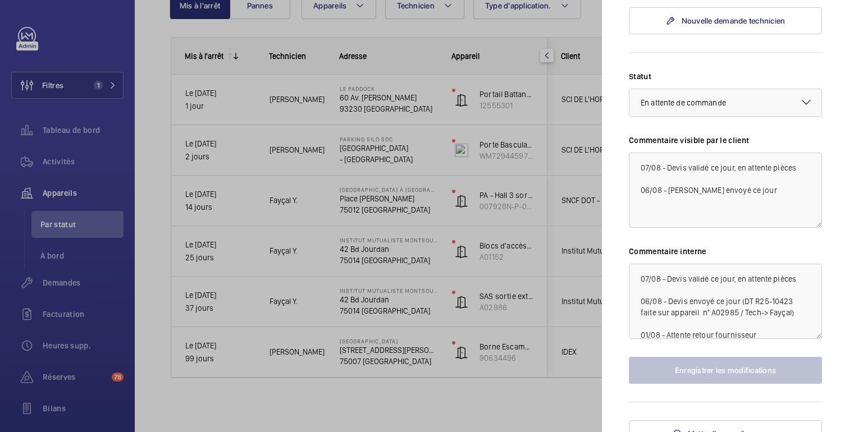
scroll to position [415, 0]
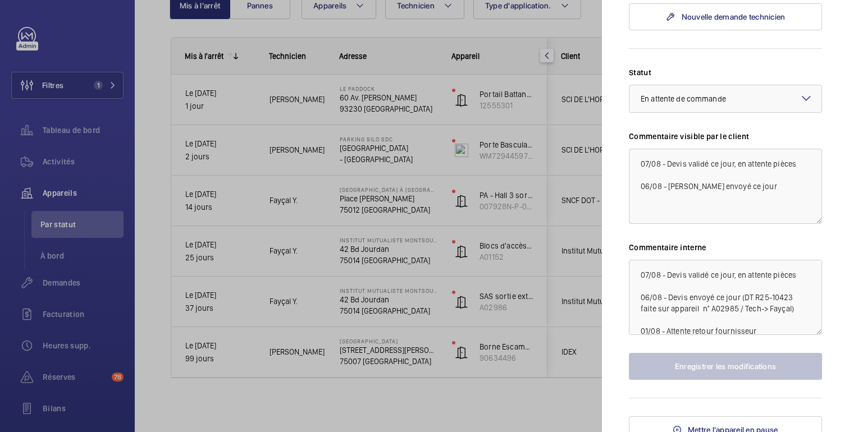
click at [536, 398] on div at bounding box center [424, 216] width 849 height 432
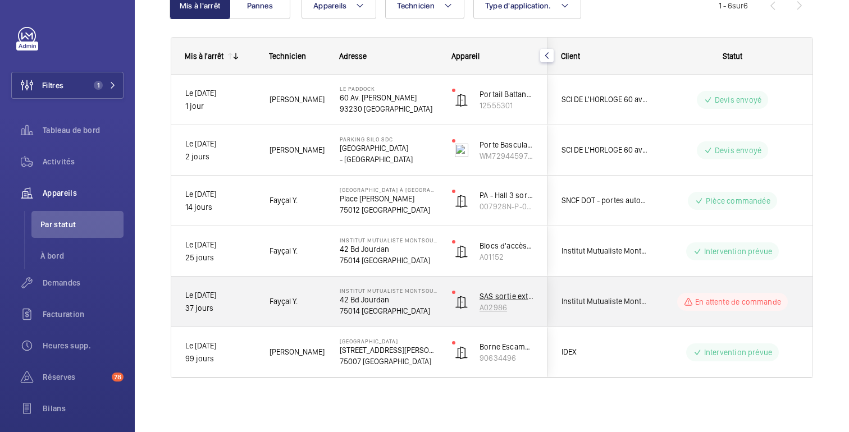
click at [517, 306] on p "A02986" at bounding box center [507, 307] width 54 height 11
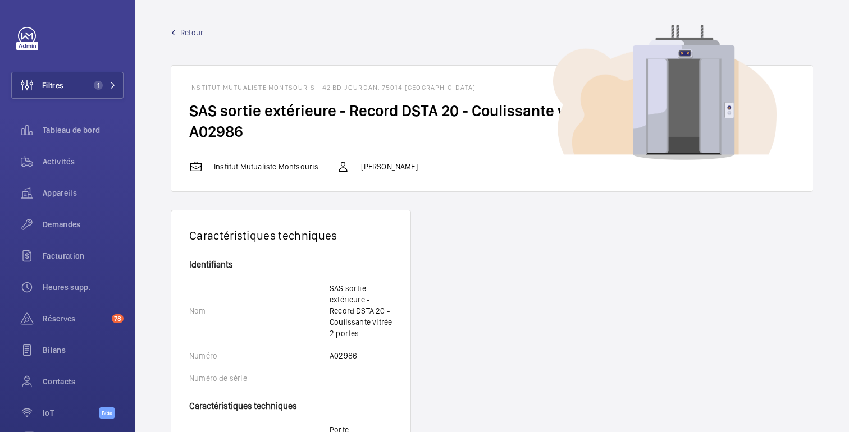
click at [235, 130] on font "A02986" at bounding box center [216, 131] width 54 height 19
copy font "A02986"
click at [63, 163] on font "Activités" at bounding box center [59, 161] width 32 height 9
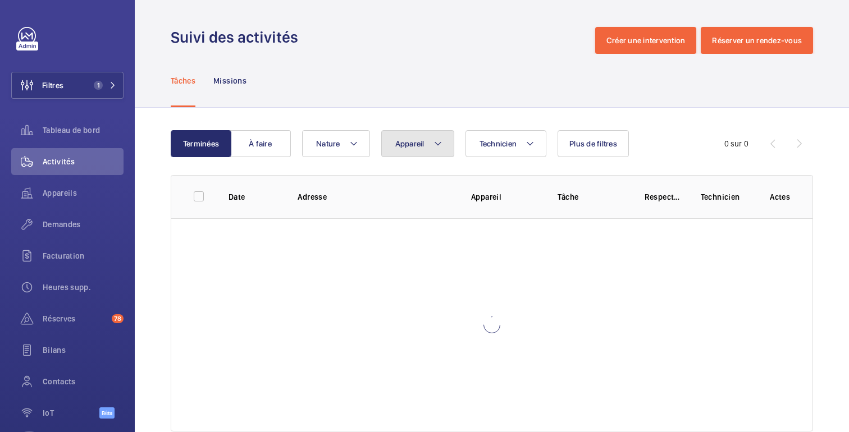
click at [420, 148] on font "Appareil" at bounding box center [409, 143] width 29 height 9
click at [423, 188] on input "text" at bounding box center [487, 186] width 195 height 24
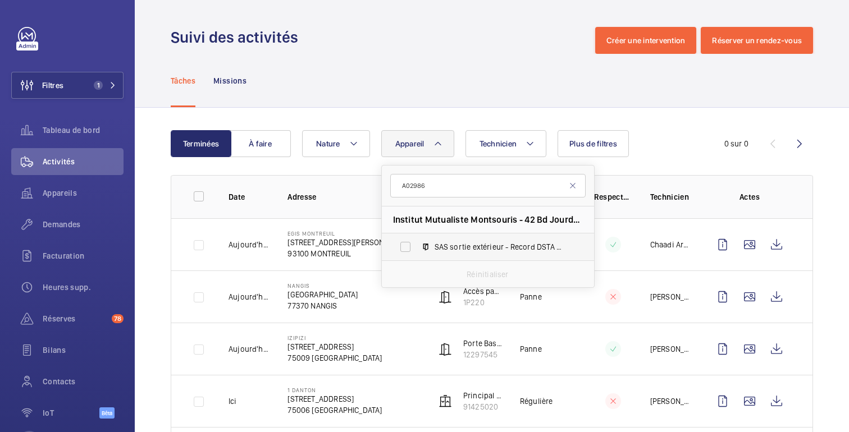
type input "A02986"
click at [474, 236] on label "SAS sortie extérieur - Record DSTA 20 - Coulissante vitrée 2 portes, A02986" at bounding box center [479, 247] width 194 height 27
click at [417, 236] on input "SAS sortie extérieur - Record DSTA 20 - Coulissante vitrée 2 portes, A02986" at bounding box center [405, 247] width 22 height 22
checkbox input "true"
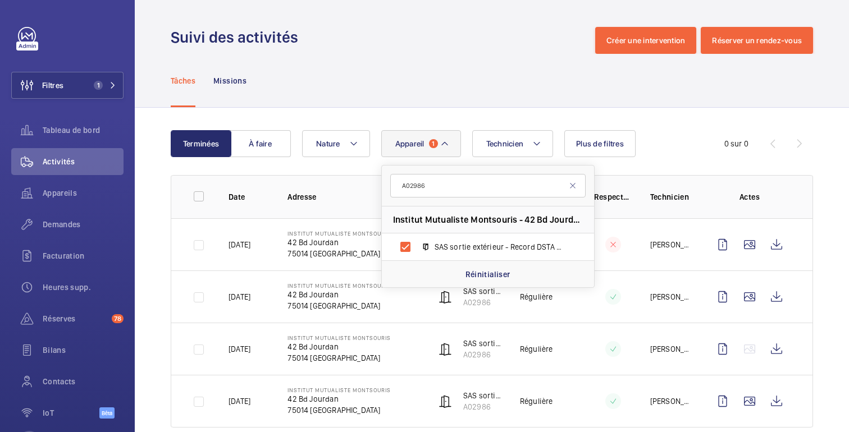
click at [676, 151] on div "Technicien Appareil 1 A02986 Institut Mutualiste Montsouris - 42 Bd Jourdan, 75…" at bounding box center [490, 143] width 376 height 27
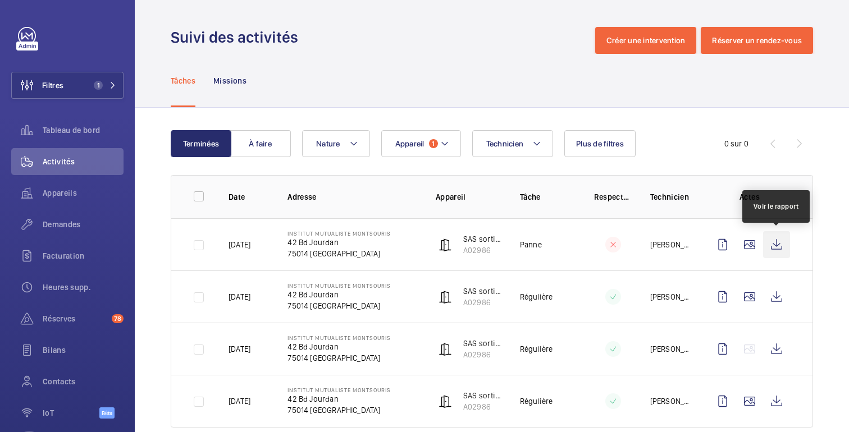
click at [776, 246] on wm-front-icon-button at bounding box center [776, 244] width 27 height 27
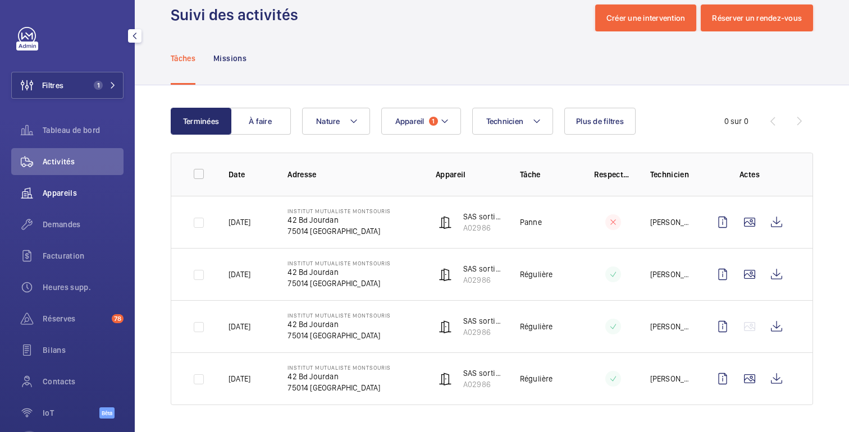
click at [58, 193] on font "Appareils" at bounding box center [60, 193] width 34 height 9
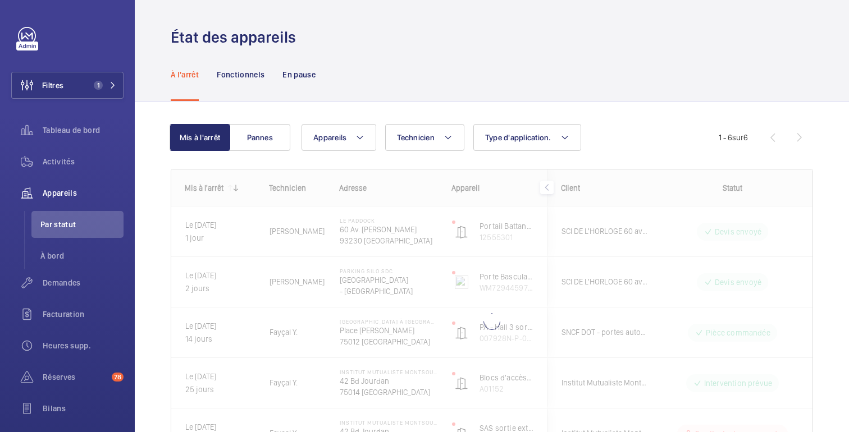
scroll to position [59, 0]
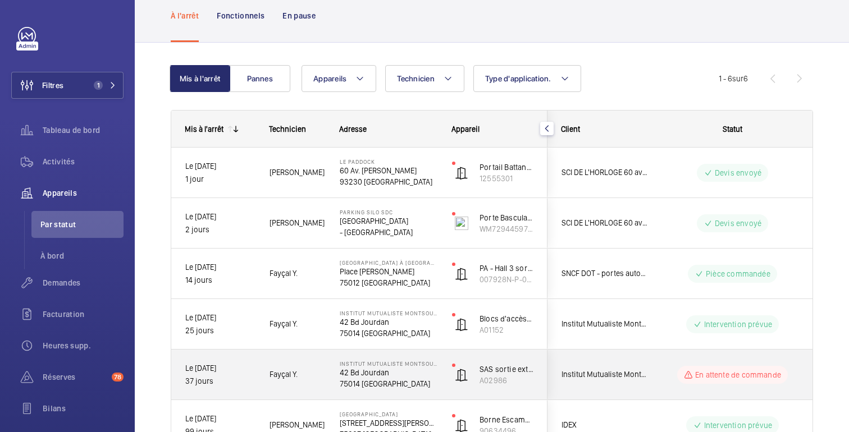
scroll to position [132, 0]
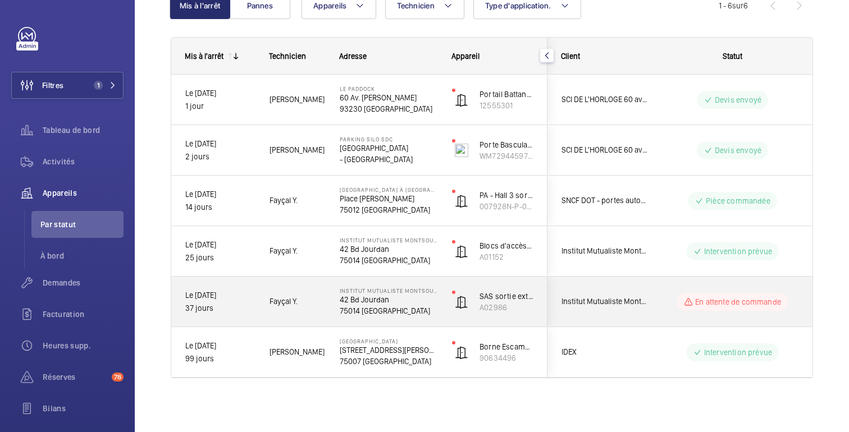
click at [665, 312] on div "En attente de commande" at bounding box center [725, 302] width 153 height 40
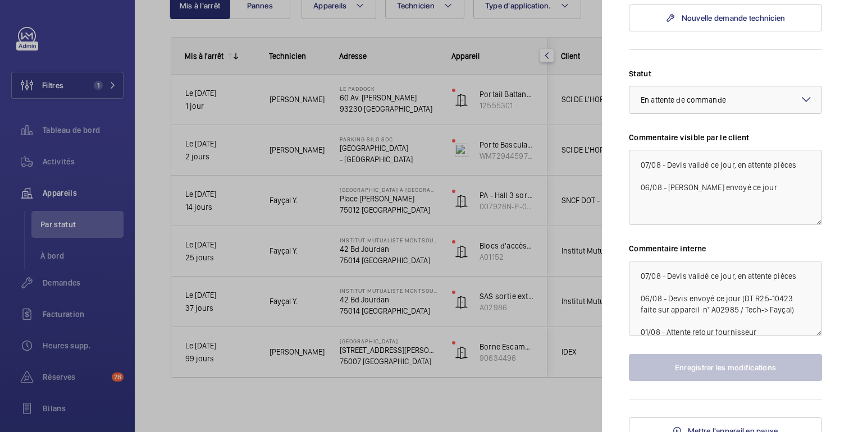
scroll to position [426, 0]
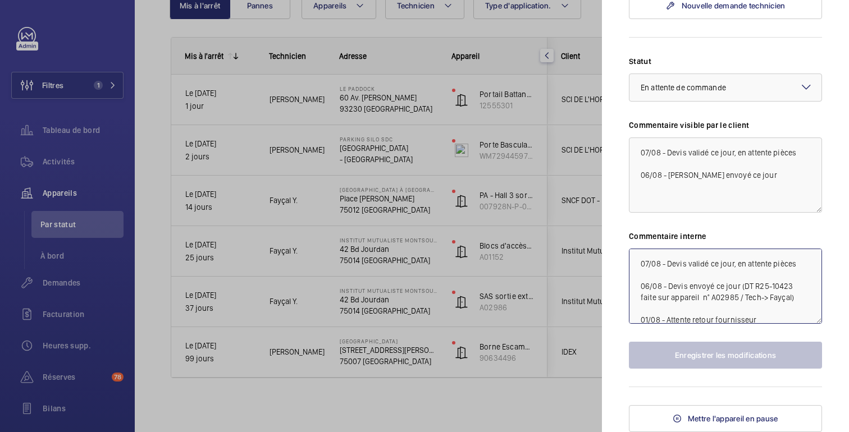
click at [637, 260] on textarea "07/08 - Devis validé ce jour, en attente pièces 06/08 - Devis envoyé ce jour (D…" at bounding box center [725, 286] width 193 height 75
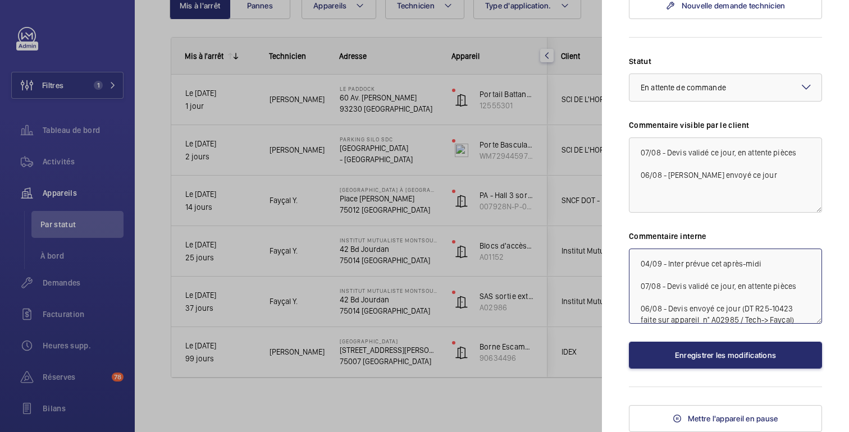
drag, startPoint x: 766, startPoint y: 260, endPoint x: 629, endPoint y: 260, distance: 137.0
click at [629, 260] on textarea "04/09 - Inter prévue cet après-midi 07/08 - Devis validé ce jour, en attente pi…" at bounding box center [725, 286] width 193 height 75
type textarea "04/09 - Inter prévue cet après-midi 07/08 - Devis validé ce jour, en attente pi…"
click at [638, 159] on textarea "07/08 - Devis validé ce jour, en attente pièces 06/08 - [PERSON_NAME] envoyé ce…" at bounding box center [725, 175] width 193 height 75
click at [639, 152] on textarea "07/08 - Devis validé ce jour, en attente pièces 06/08 - [PERSON_NAME] envoyé ce…" at bounding box center [725, 175] width 193 height 75
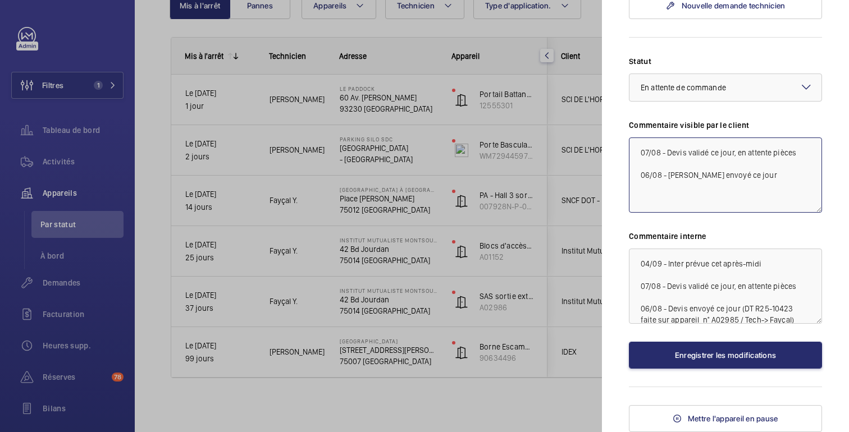
paste textarea "04/09 - Inter prévue cet après-midi"
click at [728, 85] on div "× En attente de commande" at bounding box center [697, 87] width 113 height 11
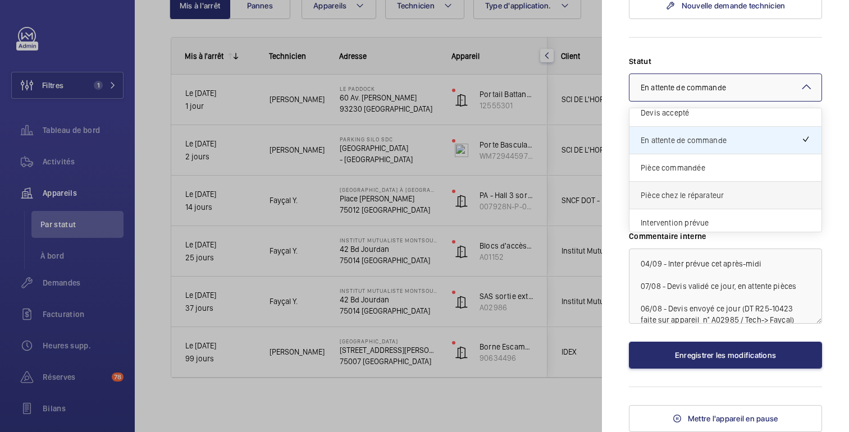
scroll to position [96, 0]
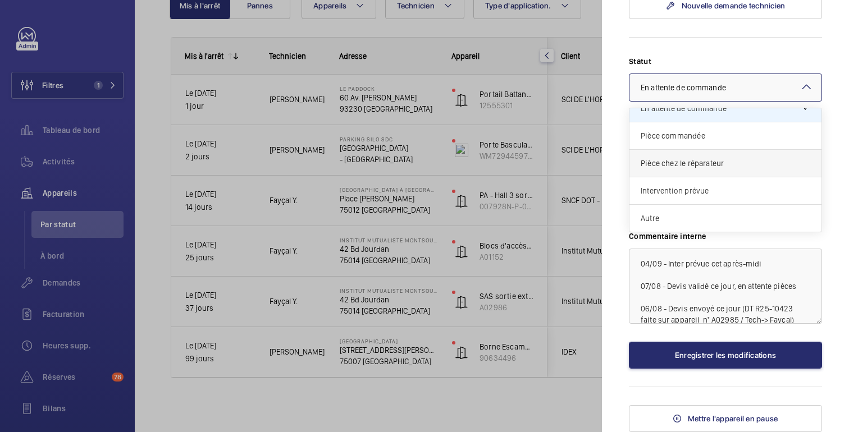
click at [714, 188] on span "Intervention prévue" at bounding box center [726, 190] width 170 height 11
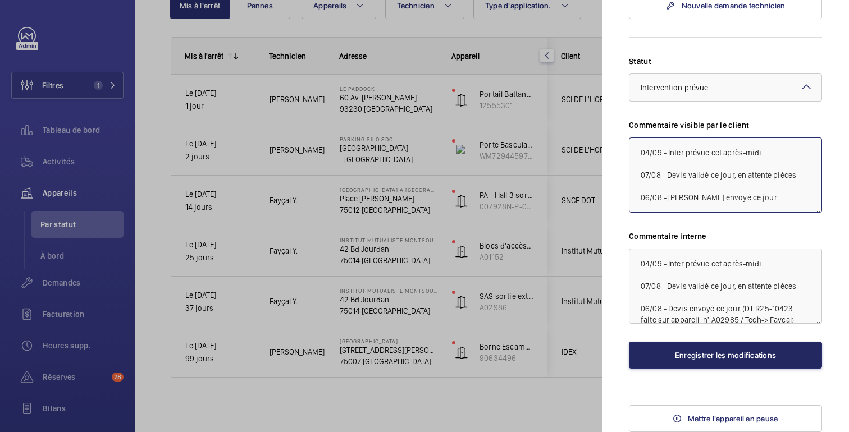
type textarea "04/09 - Inter prévue cet après-midi 07/08 - Devis validé ce jour, en attente pi…"
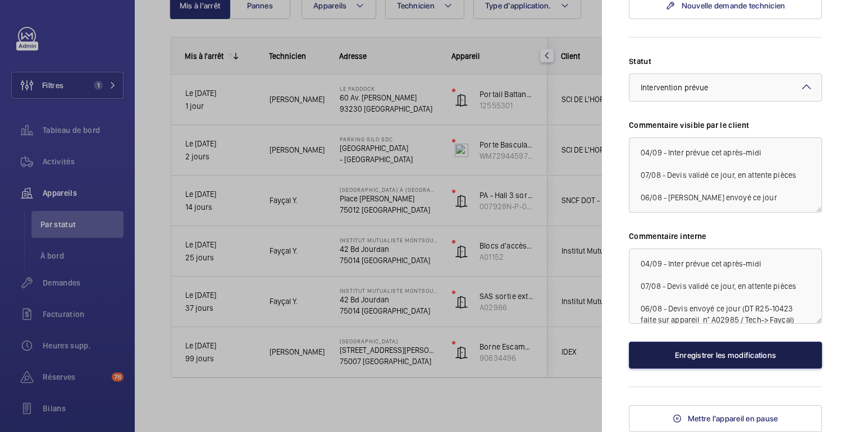
click at [731, 361] on button "Enregistrer les modifications" at bounding box center [725, 355] width 193 height 27
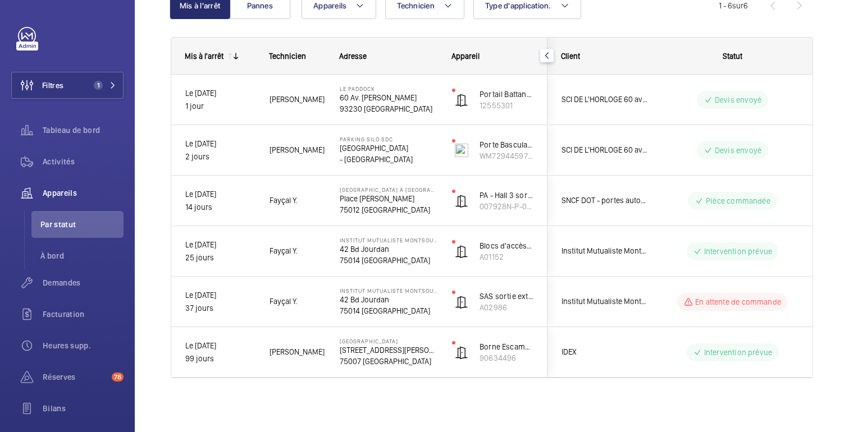
scroll to position [0, 0]
click at [81, 135] on font "Tableau de bord" at bounding box center [71, 130] width 57 height 9
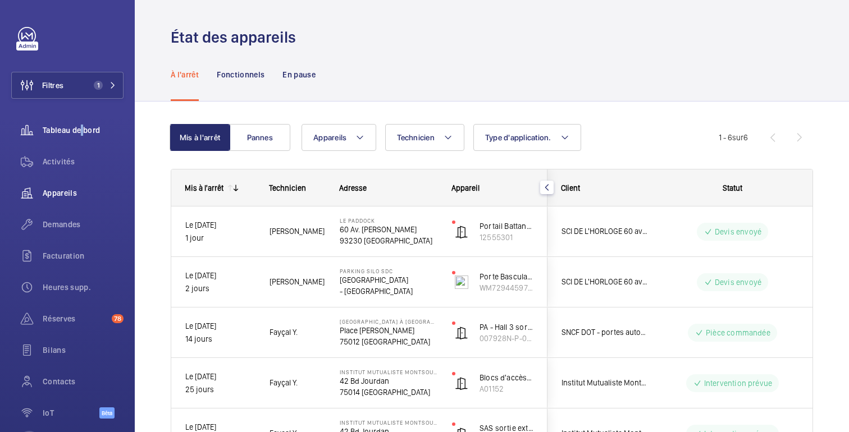
click at [81, 135] on font "Tableau de bord" at bounding box center [71, 130] width 57 height 9
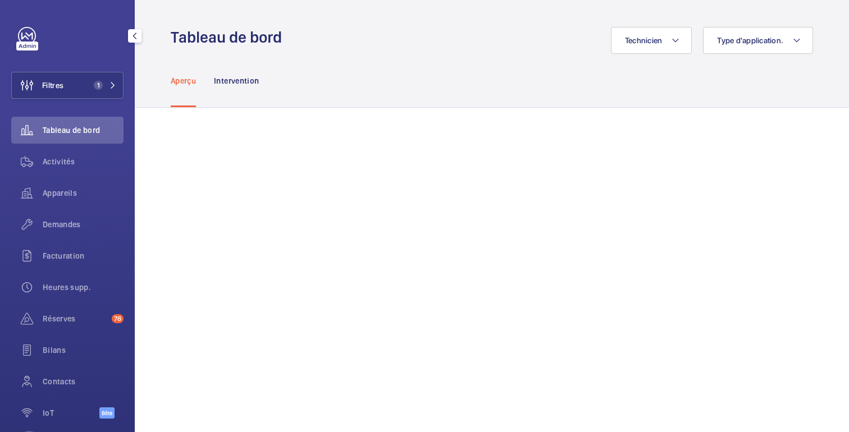
click at [51, 130] on font "Tableau de bord" at bounding box center [71, 130] width 57 height 9
click at [52, 199] on div "Appareils" at bounding box center [67, 193] width 112 height 27
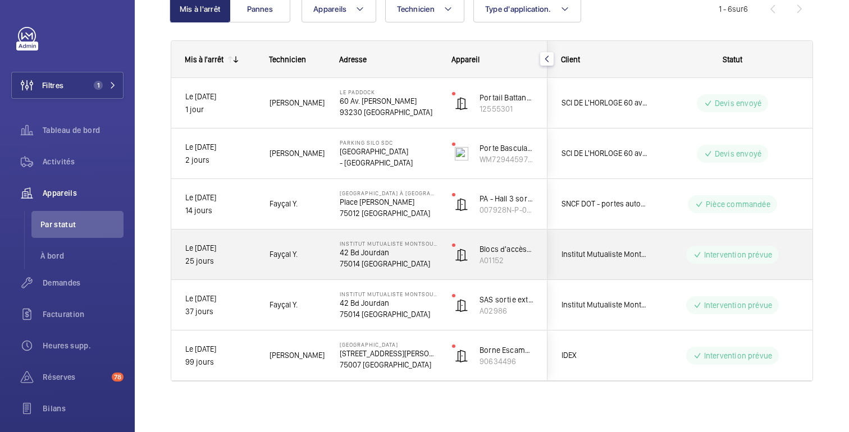
scroll to position [123, 0]
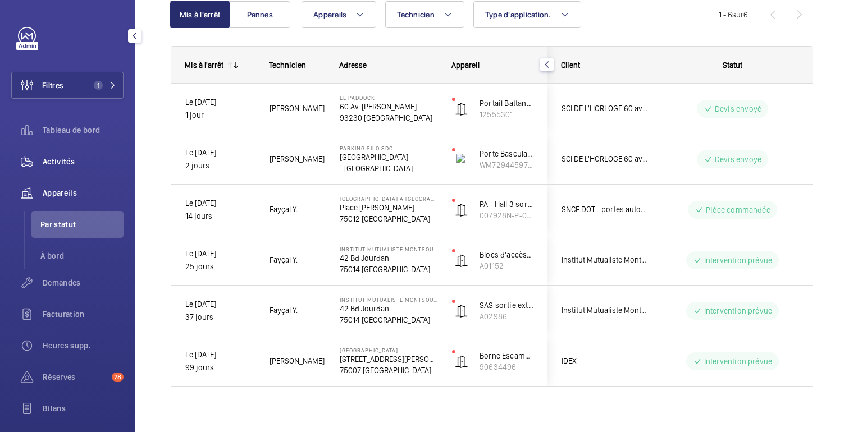
click at [60, 165] on font "Activités" at bounding box center [59, 161] width 32 height 9
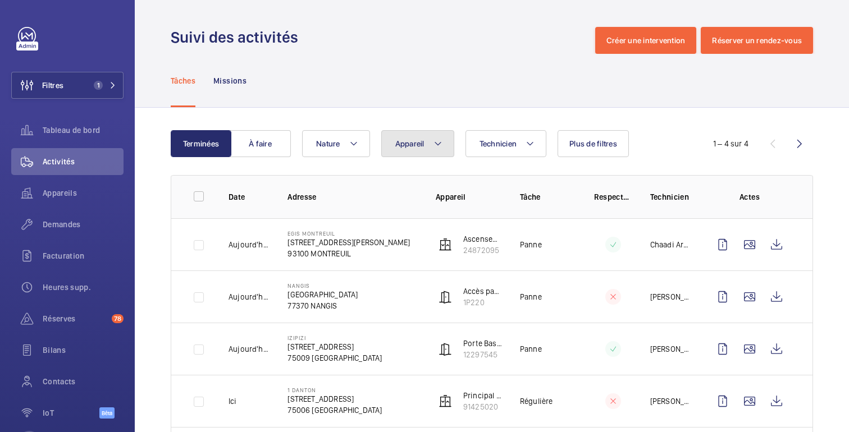
click at [410, 149] on button "Appareil" at bounding box center [417, 143] width 73 height 27
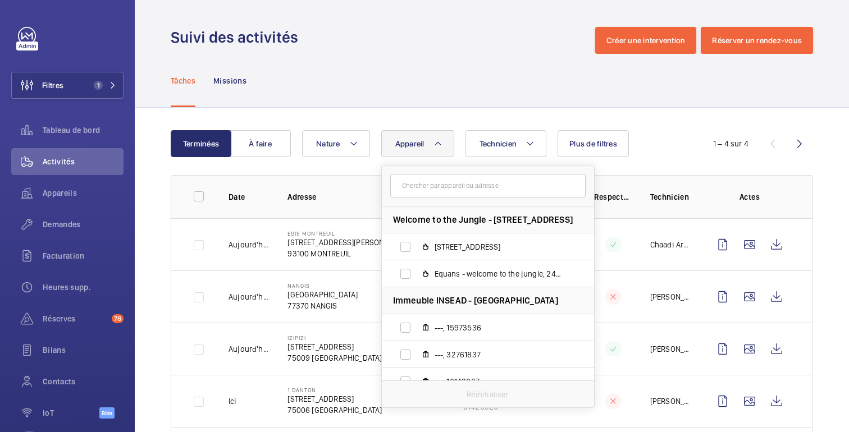
click at [419, 190] on input "text" at bounding box center [487, 186] width 195 height 24
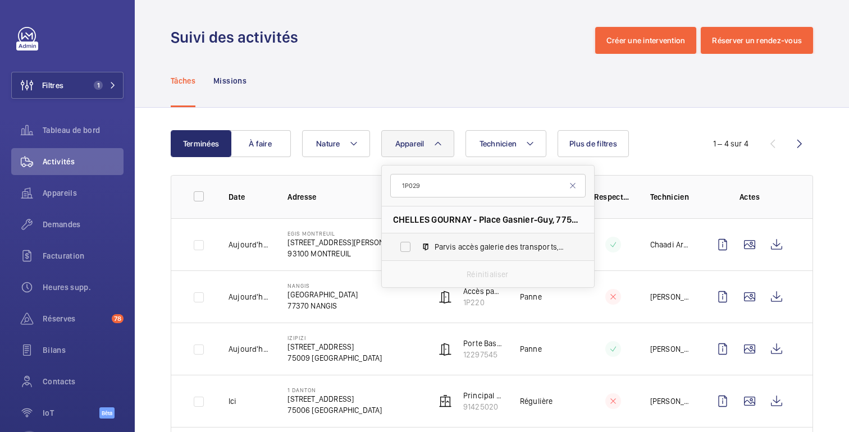
type input "1P029"
click at [460, 244] on span "Parvis accès galerie des transports, 1P029 - N3" at bounding box center [500, 246] width 130 height 11
click at [417, 244] on input "Parvis accès galerie des transports, 1P029 - N3" at bounding box center [405, 247] width 22 height 22
checkbox input "true"
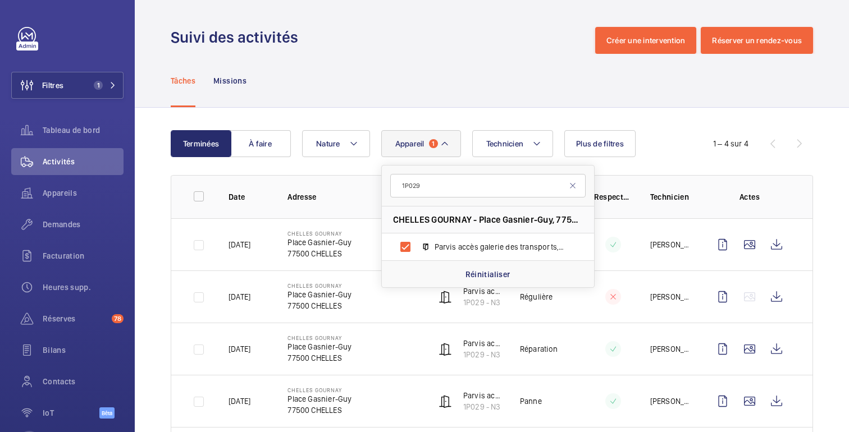
click at [545, 92] on div "Tâches Missions" at bounding box center [492, 80] width 642 height 53
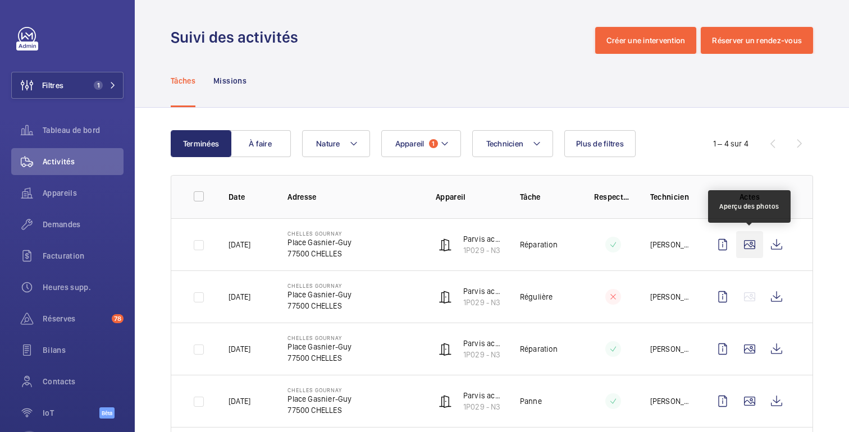
click at [746, 250] on wm-front-icon-button at bounding box center [749, 244] width 27 height 27
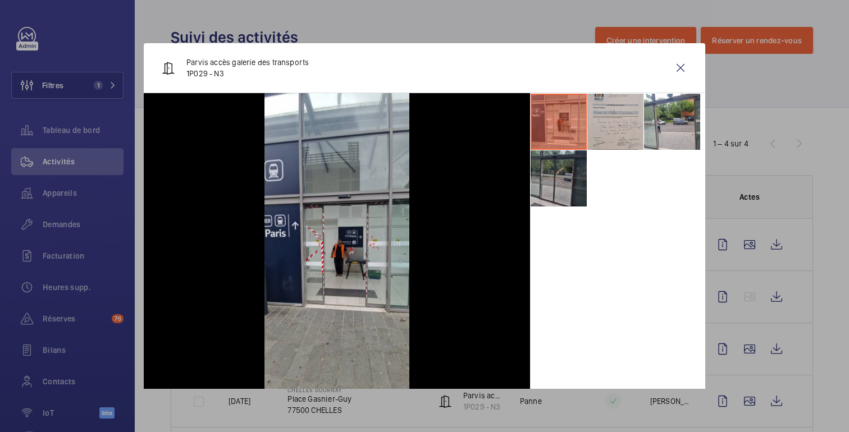
click at [622, 130] on li at bounding box center [615, 122] width 56 height 56
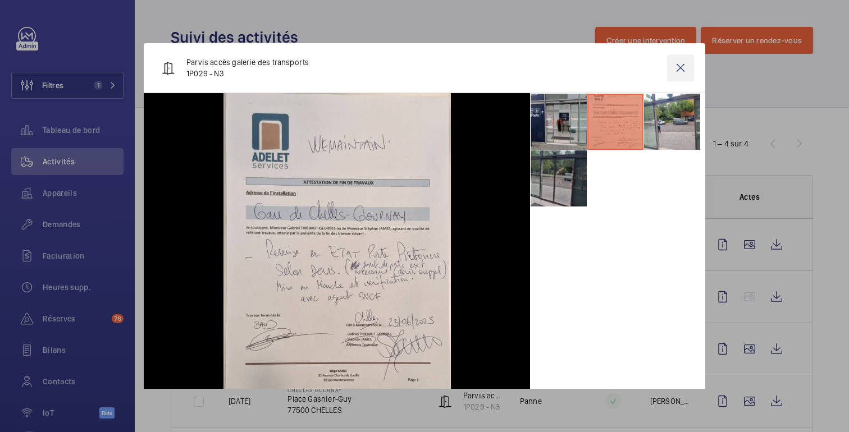
click at [682, 67] on wm-front-icon-button at bounding box center [680, 67] width 27 height 27
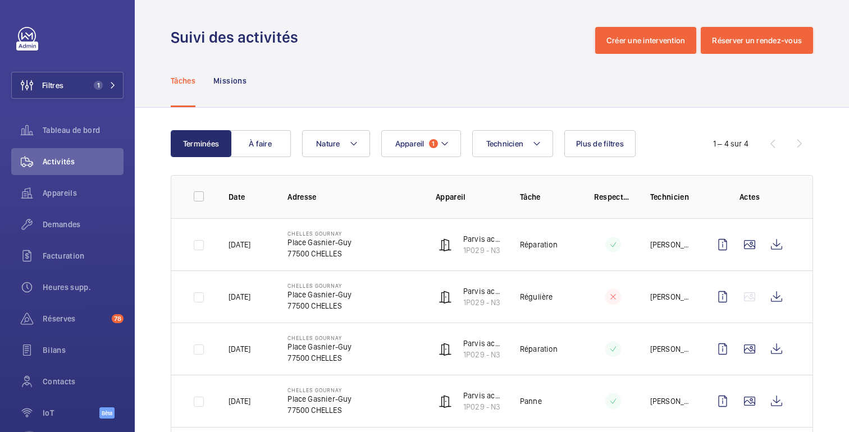
click at [560, 94] on div "Tâches Missions" at bounding box center [492, 80] width 642 height 53
drag, startPoint x: 172, startPoint y: 35, endPoint x: 314, endPoint y: 45, distance: 142.5
click at [314, 45] on div "Suivi des activités Créer une intervention Réserver un rendez-vous" at bounding box center [492, 40] width 642 height 27
drag, startPoint x: 295, startPoint y: 36, endPoint x: 166, endPoint y: 38, distance: 129.2
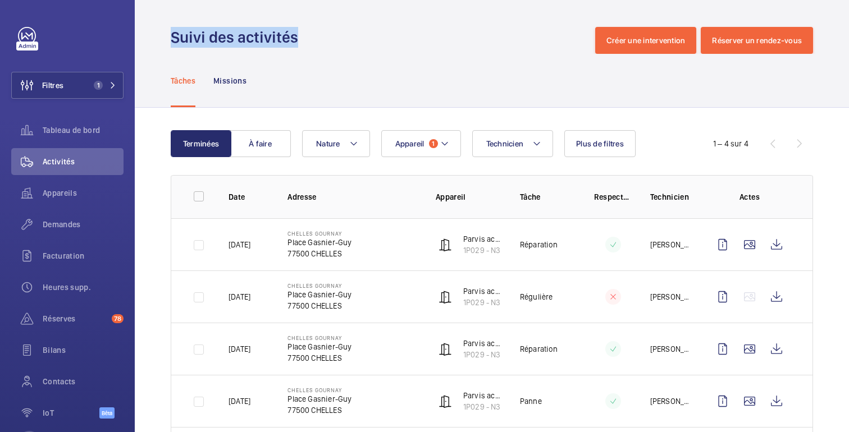
click at [166, 38] on wm-front-admin-header "Suivi des activités Créer une intervention Réserver un rendez-vous" at bounding box center [492, 27] width 714 height 54
click at [328, 42] on div "Suivi des activités Créer une intervention Réserver un rendez-vous" at bounding box center [492, 40] width 642 height 27
click at [421, 158] on wm-front-table "Terminées À faire Technicien Appareil 1 Nature Plus de filtres 1 – 4 sur 4 Date…" at bounding box center [492, 383] width 642 height 506
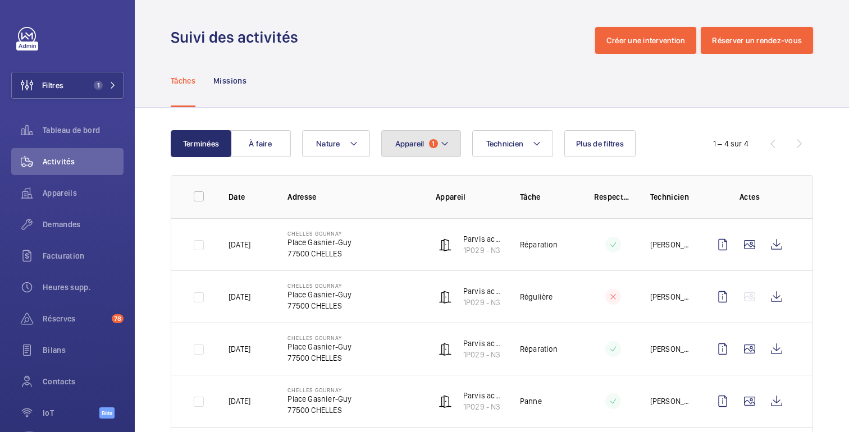
click at [430, 150] on button "Appareil 1" at bounding box center [421, 143] width 80 height 27
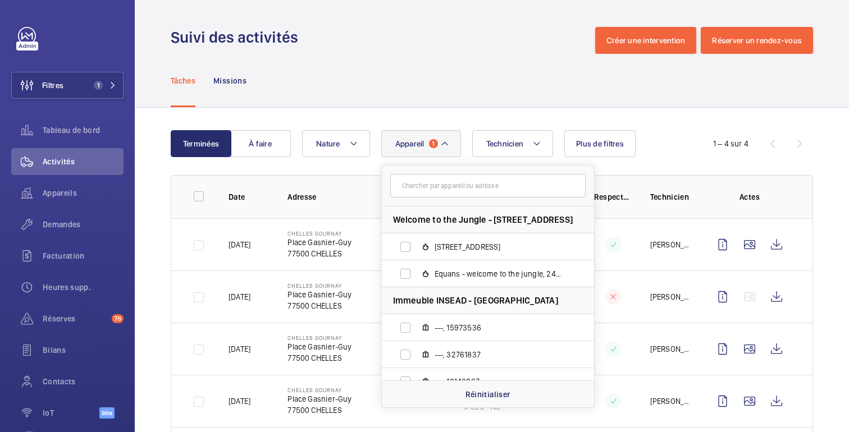
click at [443, 190] on input "text" at bounding box center [487, 186] width 195 height 24
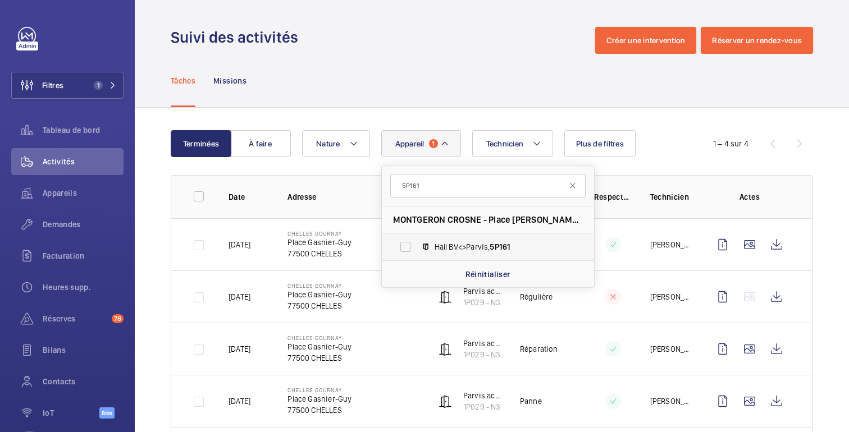
type input "5P161"
click at [489, 244] on span "Hall BV<>Parvis, 5P161" at bounding box center [500, 246] width 130 height 11
click at [417, 244] on input "Hall BV<>Parvis, 5P161" at bounding box center [405, 247] width 22 height 22
checkbox input "true"
click at [640, 85] on div "Tâches Missions" at bounding box center [492, 80] width 642 height 53
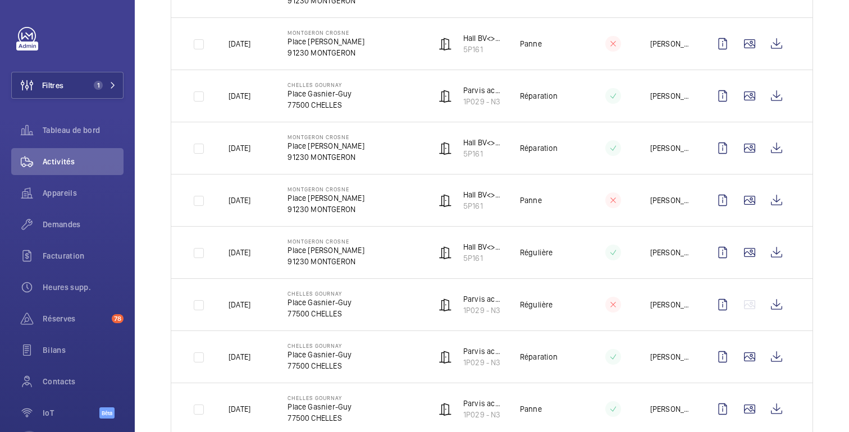
scroll to position [195, 0]
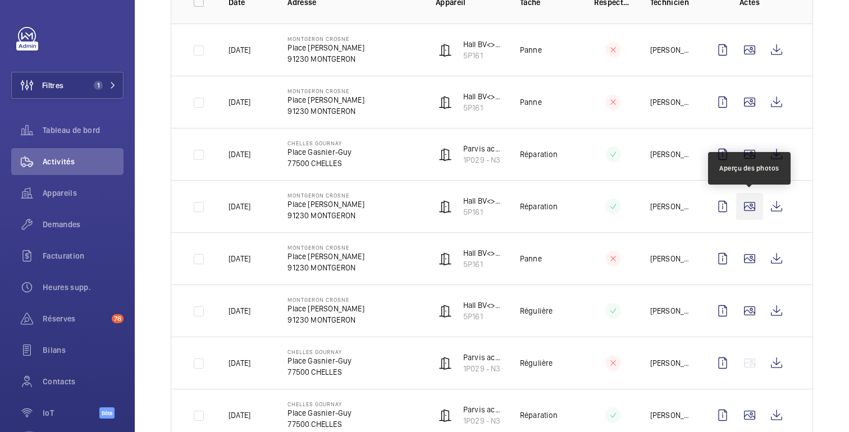
click at [747, 204] on wm-front-icon-button at bounding box center [749, 206] width 27 height 27
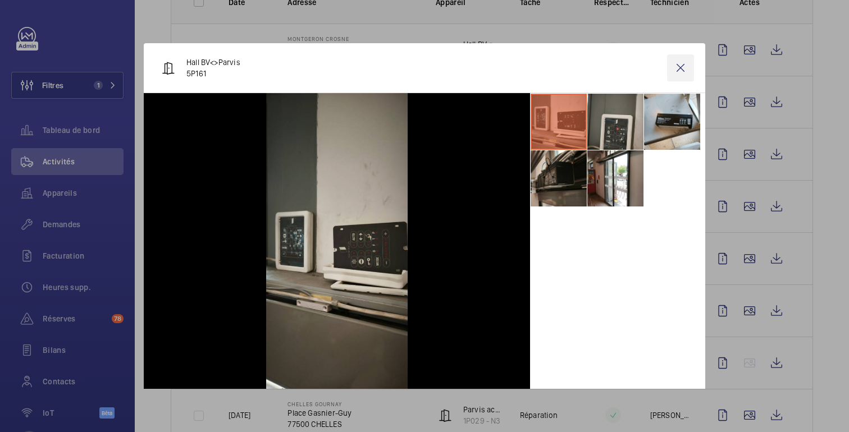
click at [683, 67] on wm-front-icon-button at bounding box center [680, 67] width 27 height 27
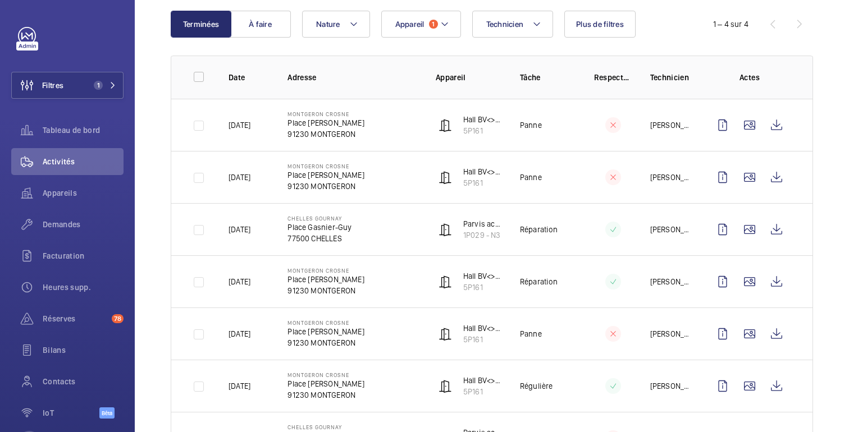
scroll to position [100, 0]
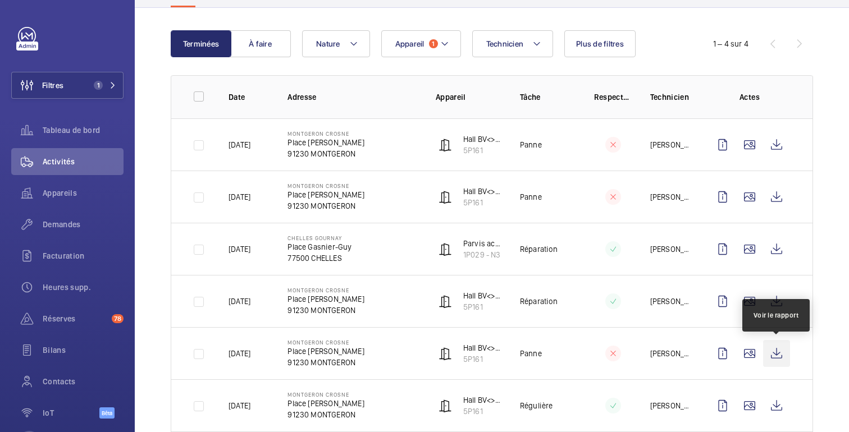
click at [775, 352] on wm-front-icon-button at bounding box center [776, 353] width 27 height 27
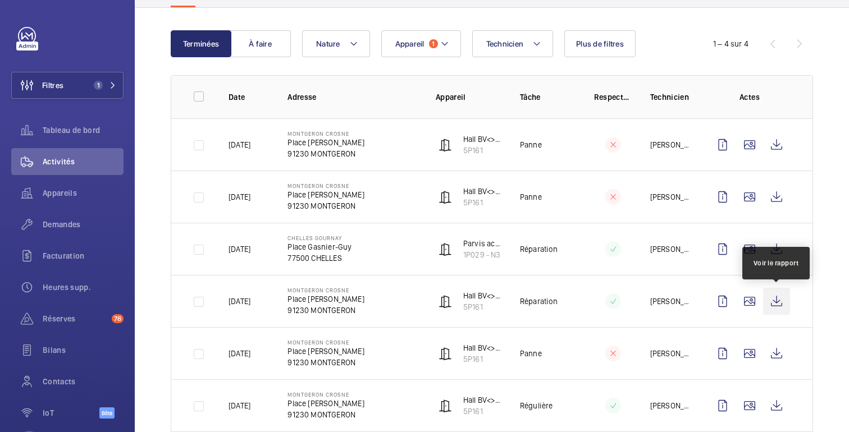
click at [783, 307] on wm-front-icon-button at bounding box center [776, 301] width 27 height 27
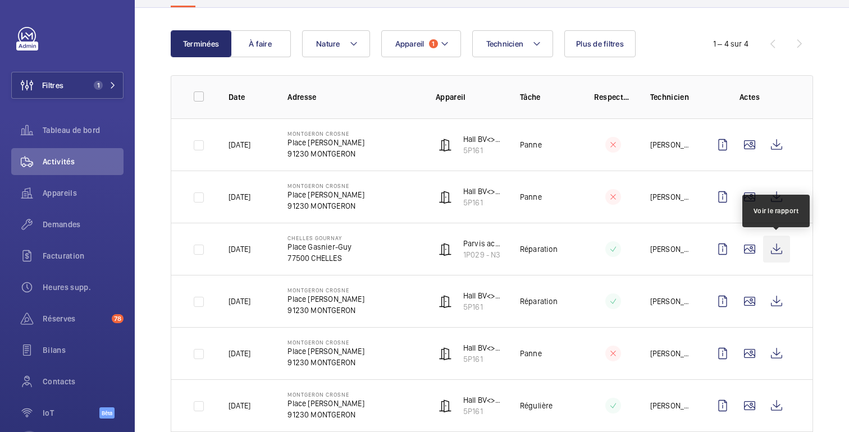
click at [777, 252] on wm-front-icon-button at bounding box center [776, 249] width 27 height 27
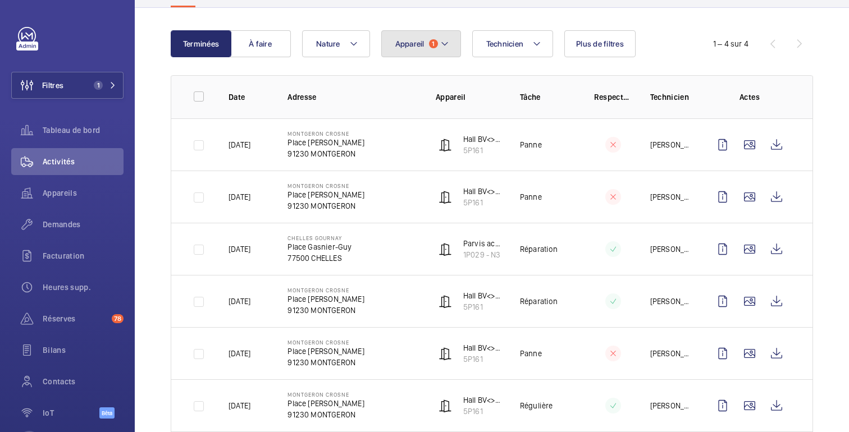
click at [413, 40] on font "Appareil" at bounding box center [409, 43] width 29 height 9
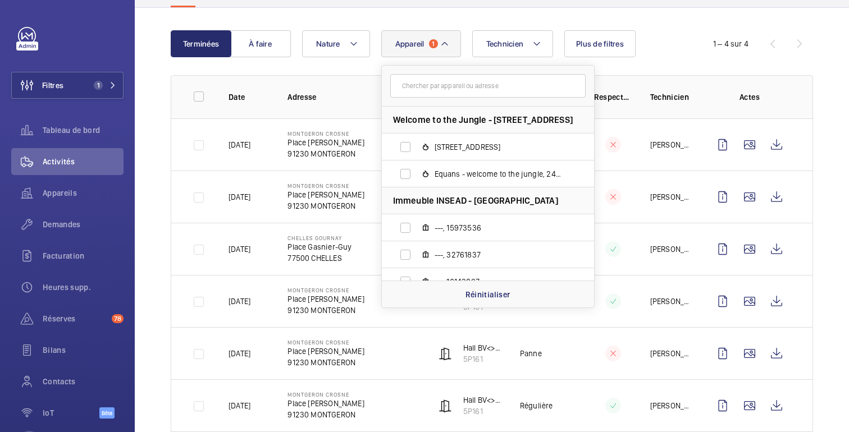
click at [407, 312] on td "MONTGERON CROSNE Place [PERSON_NAME] 91230 [GEOGRAPHIC_DATA]" at bounding box center [344, 301] width 148 height 52
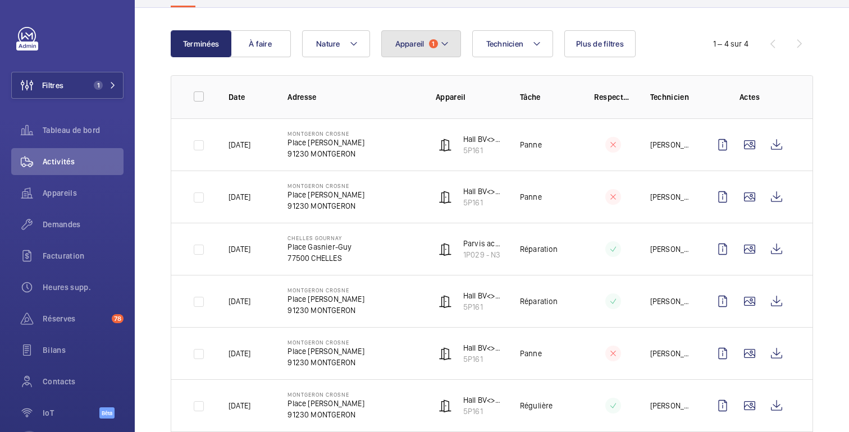
click at [437, 42] on button "Appareil 1" at bounding box center [421, 43] width 80 height 27
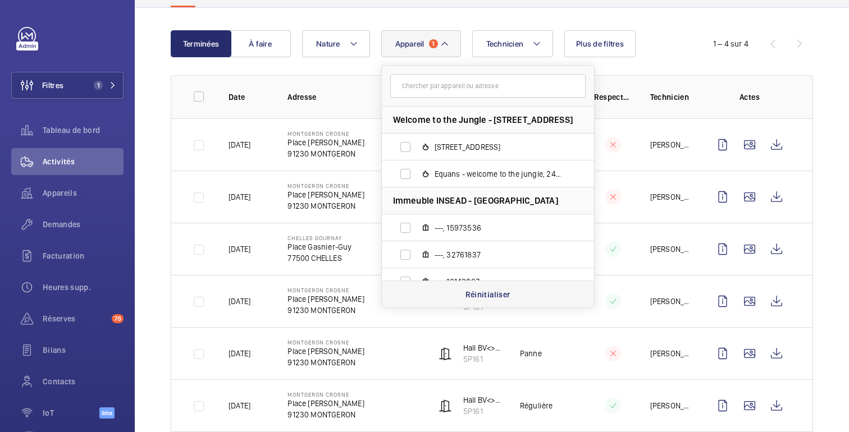
click at [454, 294] on div "Réinitialiser" at bounding box center [488, 294] width 212 height 27
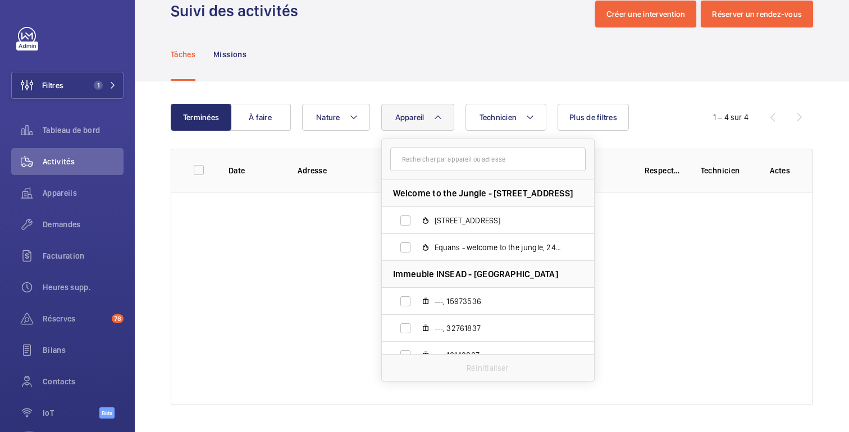
scroll to position [26, 0]
click at [454, 165] on input "text" at bounding box center [487, 160] width 195 height 24
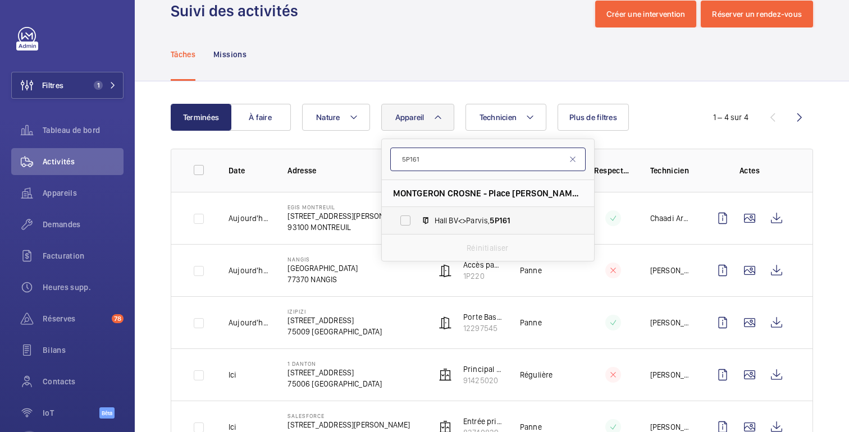
type input "5P161"
click at [482, 228] on label "Hall BV<>Parvis, 5P161" at bounding box center [479, 220] width 194 height 27
click at [417, 228] on input "Hall BV<>Parvis, 5P161" at bounding box center [405, 220] width 22 height 22
checkbox input "true"
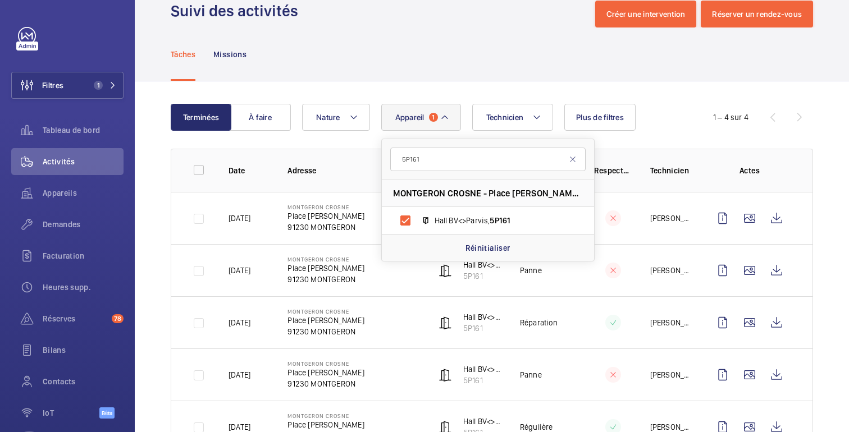
click at [393, 45] on div "Tâches Missions" at bounding box center [492, 54] width 642 height 53
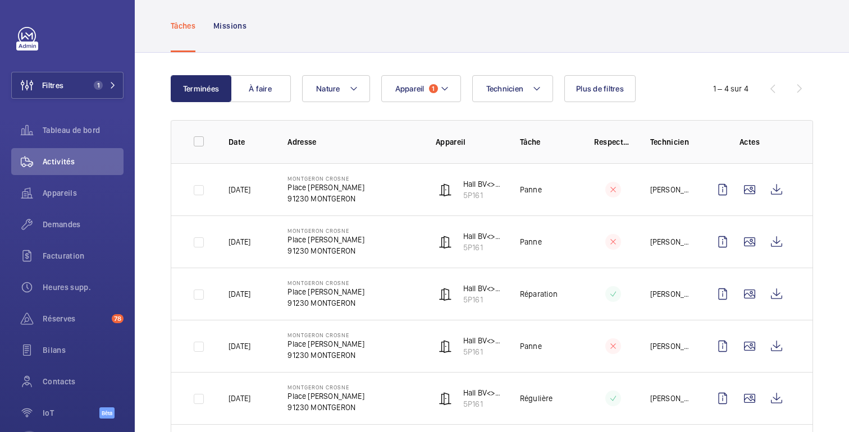
scroll to position [49, 0]
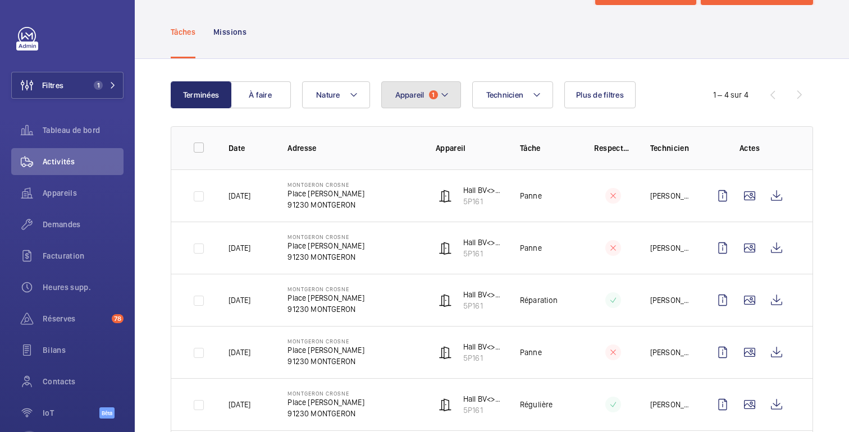
click at [433, 96] on font "1" at bounding box center [433, 95] width 3 height 8
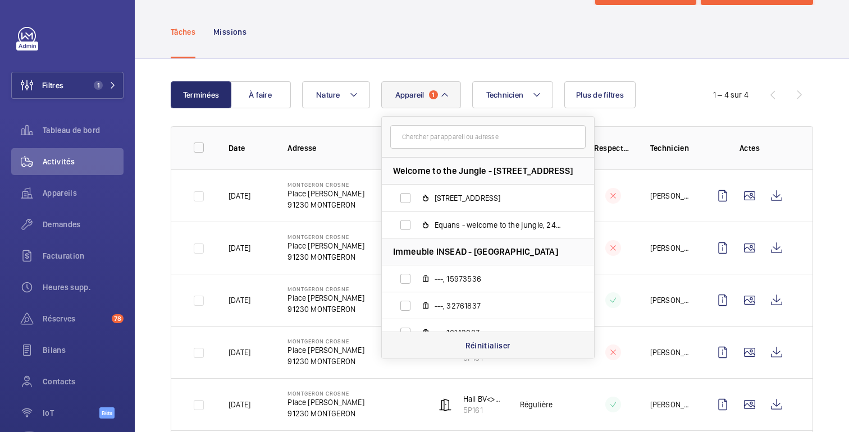
click at [469, 347] on p "Réinitialiser" at bounding box center [488, 345] width 45 height 11
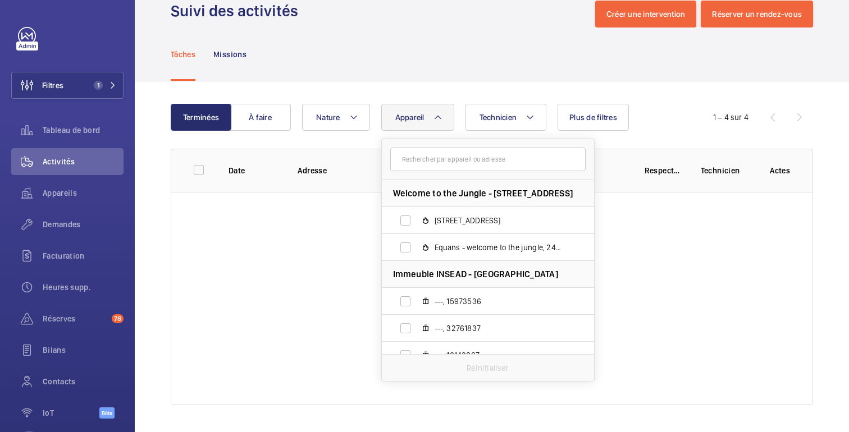
scroll to position [26, 0]
click at [463, 157] on input "text" at bounding box center [487, 160] width 195 height 24
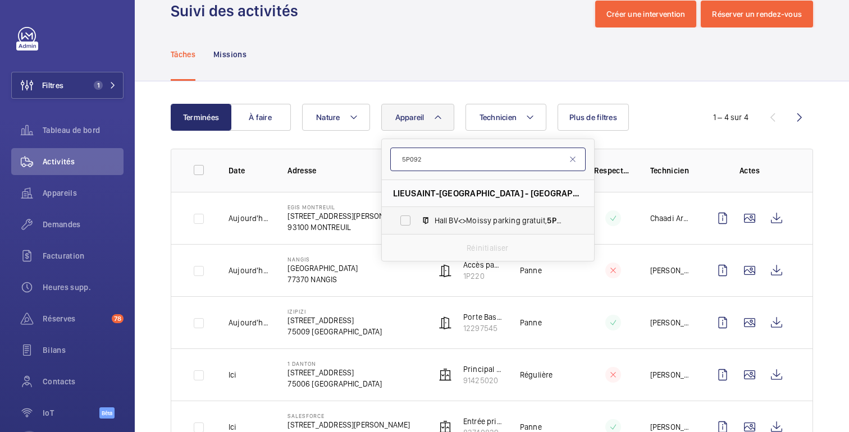
type input "5P092"
click at [481, 226] on span "Hall BV<>Moissy parking gratuit, 5P092" at bounding box center [500, 220] width 130 height 11
click at [417, 226] on input "Hall BV<>Moissy parking gratuit, 5P092" at bounding box center [405, 220] width 22 height 22
checkbox input "true"
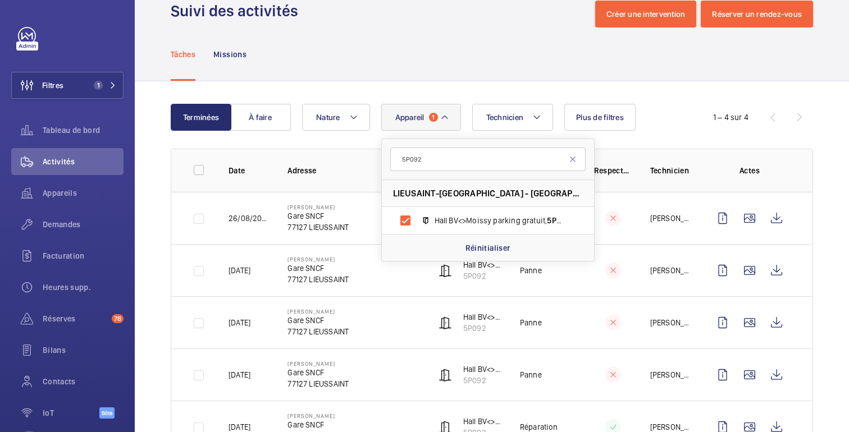
click at [442, 42] on div "Tâches Missions" at bounding box center [492, 54] width 642 height 53
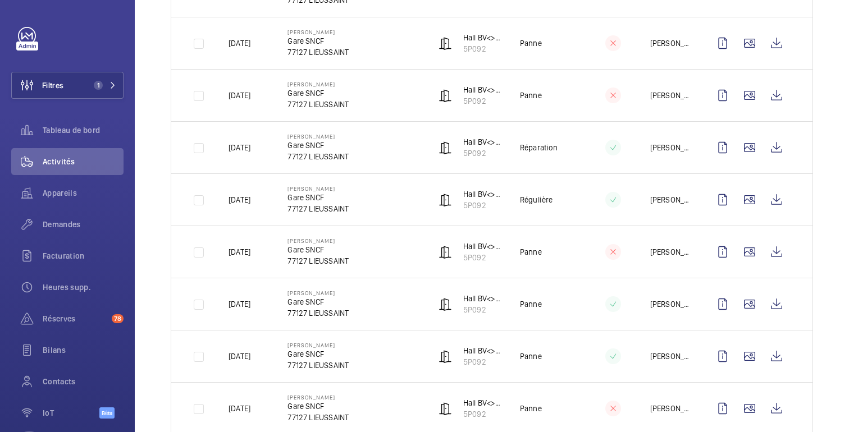
scroll to position [304, 0]
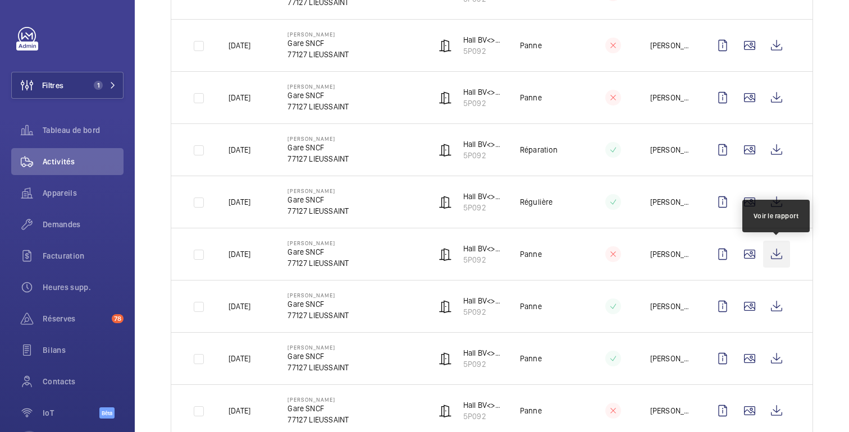
click at [782, 255] on wm-front-icon-button at bounding box center [776, 254] width 27 height 27
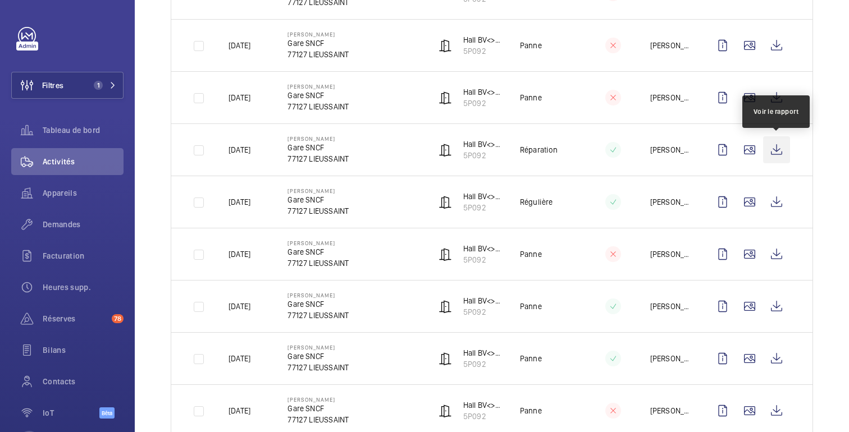
click at [772, 152] on wm-front-icon-button at bounding box center [776, 149] width 27 height 27
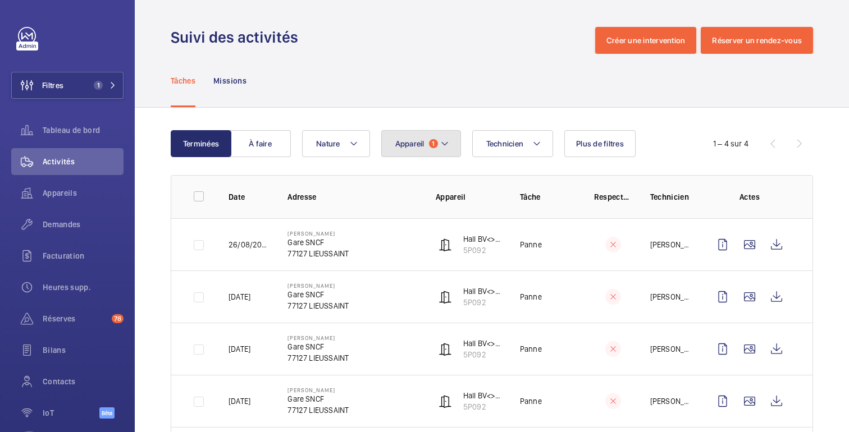
click at [430, 150] on button "Appareil 1" at bounding box center [421, 143] width 80 height 27
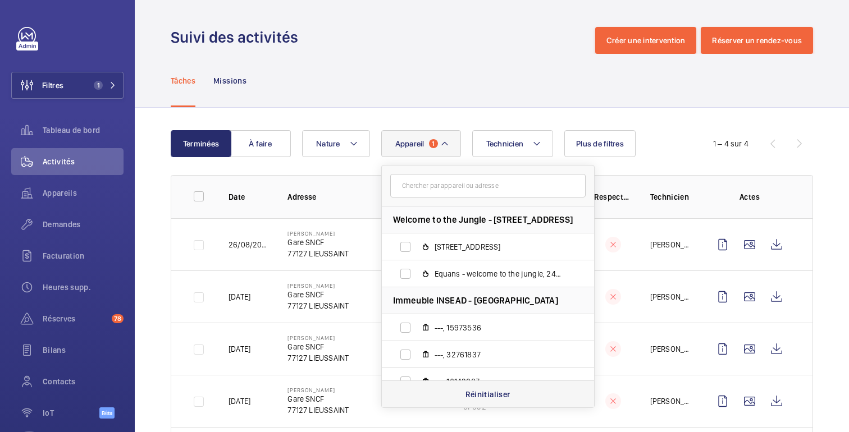
click at [457, 393] on div "Réinitialiser" at bounding box center [488, 394] width 212 height 27
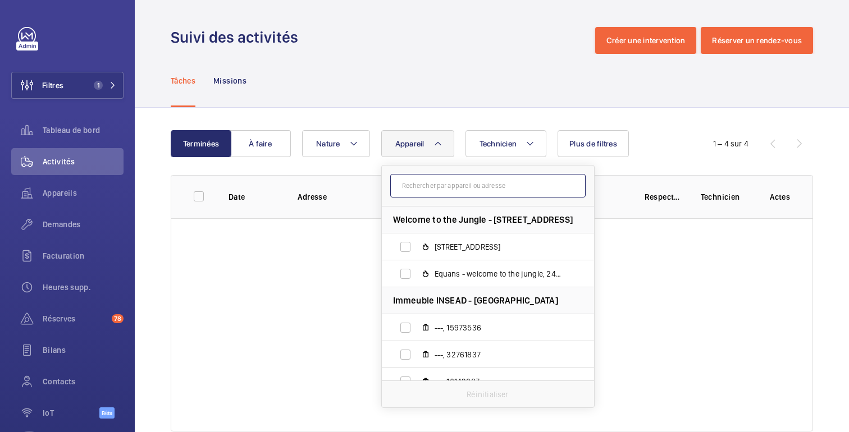
click at [462, 190] on input "text" at bounding box center [487, 186] width 195 height 24
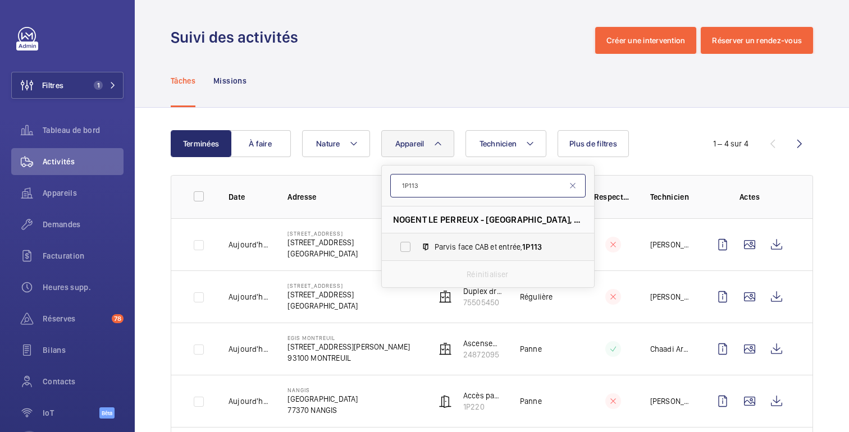
type input "1P113"
click at [476, 252] on span "Parvis face CAB et entrée, 1P113" at bounding box center [500, 246] width 130 height 11
click at [417, 252] on input "Parvis face CAB et entrée, 1P113" at bounding box center [405, 247] width 22 height 22
checkbox input "true"
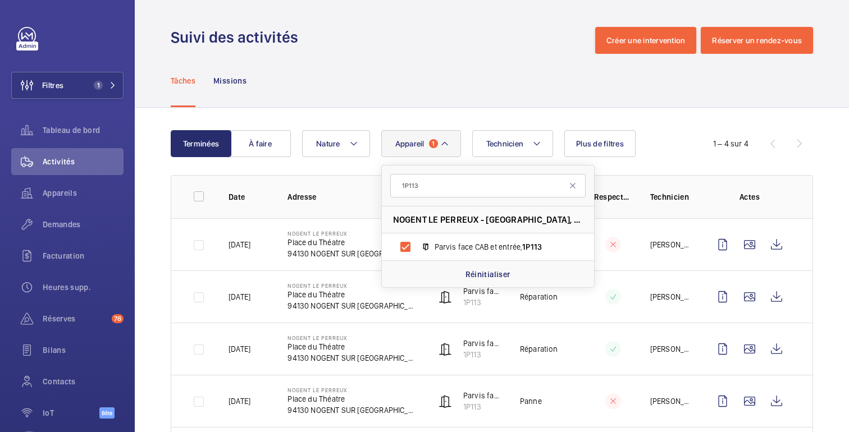
click at [498, 70] on div "Tâches Missions" at bounding box center [492, 80] width 642 height 53
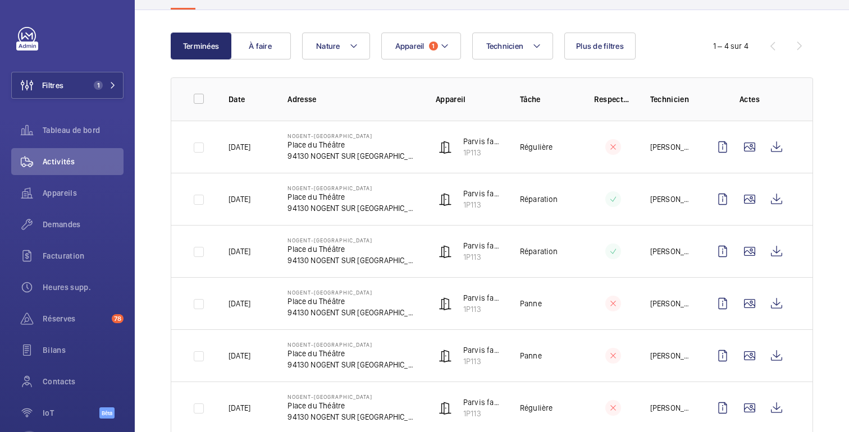
scroll to position [97, 0]
click at [775, 309] on wm-front-icon-button at bounding box center [776, 304] width 27 height 27
click at [782, 255] on wm-front-icon-button at bounding box center [776, 252] width 27 height 27
click at [746, 198] on wm-front-icon-button at bounding box center [749, 199] width 27 height 27
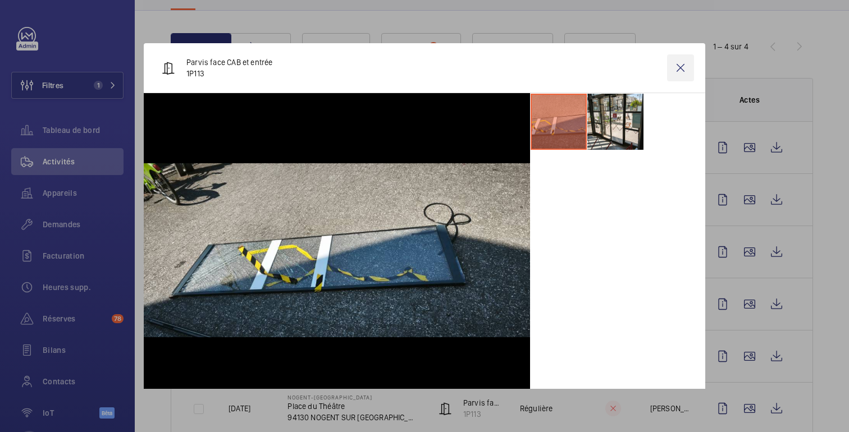
click at [685, 65] on wm-front-icon-button at bounding box center [680, 67] width 27 height 27
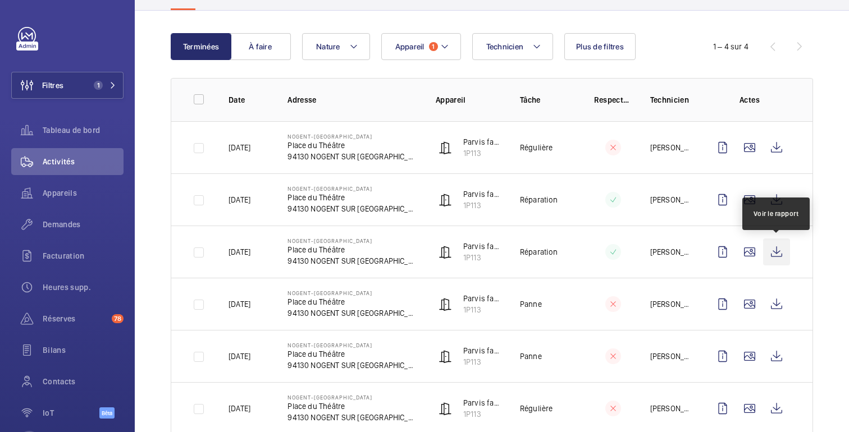
click at [776, 250] on wm-front-icon-button at bounding box center [776, 252] width 27 height 27
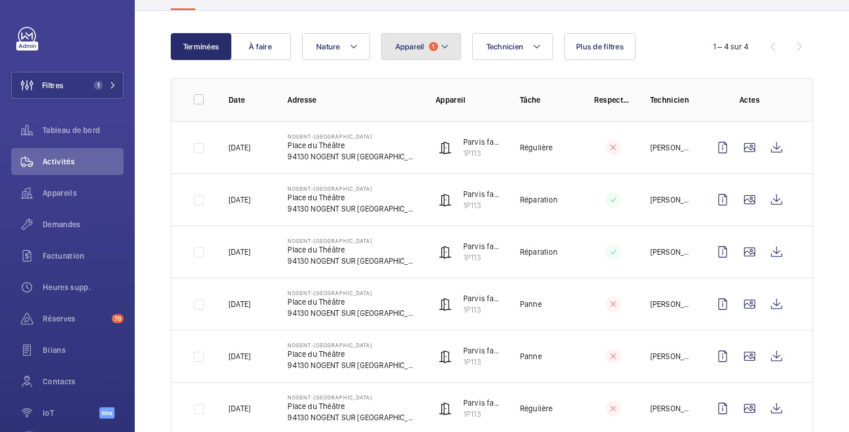
click at [417, 48] on font "Appareil" at bounding box center [409, 46] width 29 height 9
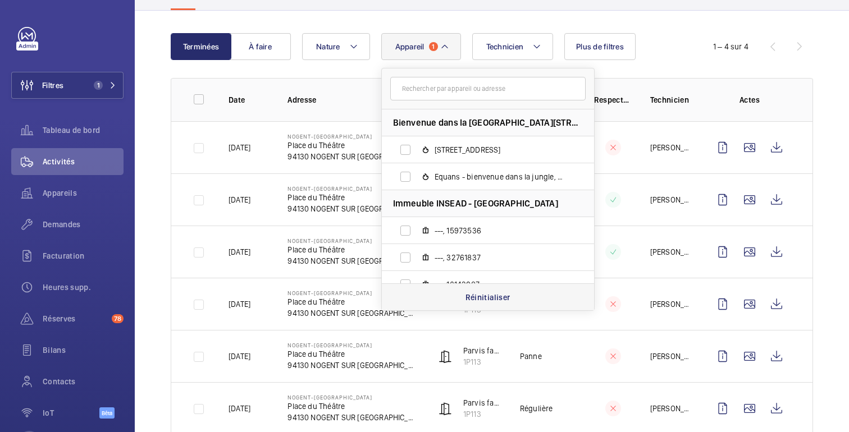
click at [446, 286] on div "Réinitialiser" at bounding box center [488, 297] width 212 height 27
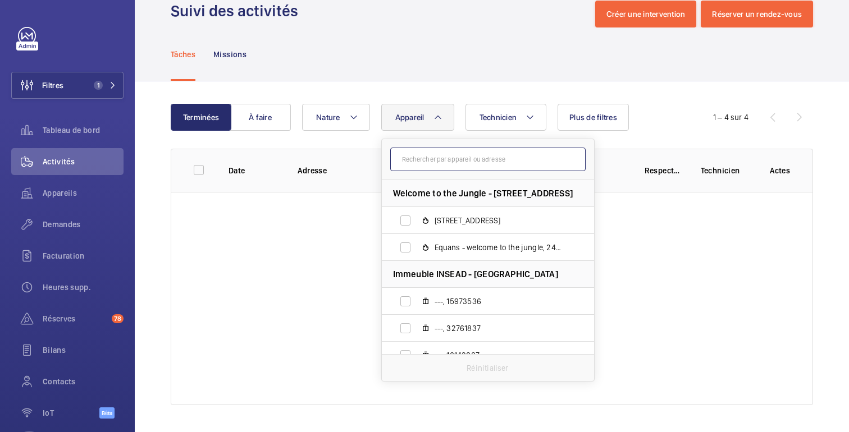
click at [454, 162] on input "text" at bounding box center [487, 160] width 195 height 24
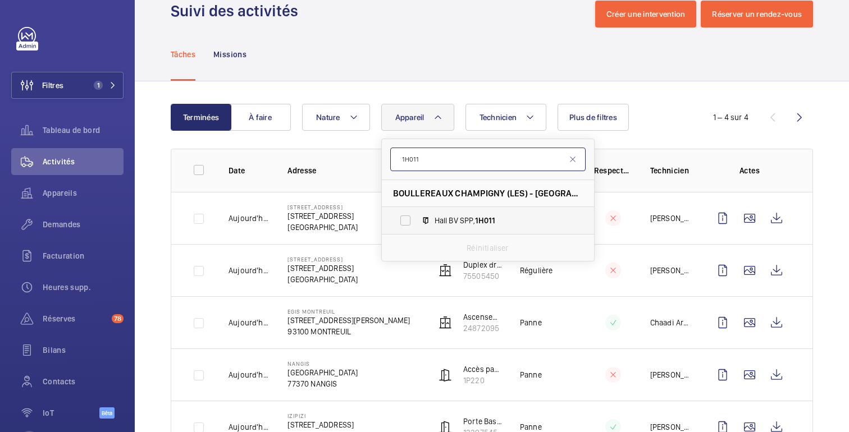
type input "1H011"
click at [472, 223] on span "Hall BV SPP, 1H011" at bounding box center [500, 220] width 130 height 11
click at [417, 223] on input "Hall BV SPP, 1H011" at bounding box center [405, 220] width 22 height 22
checkbox input "true"
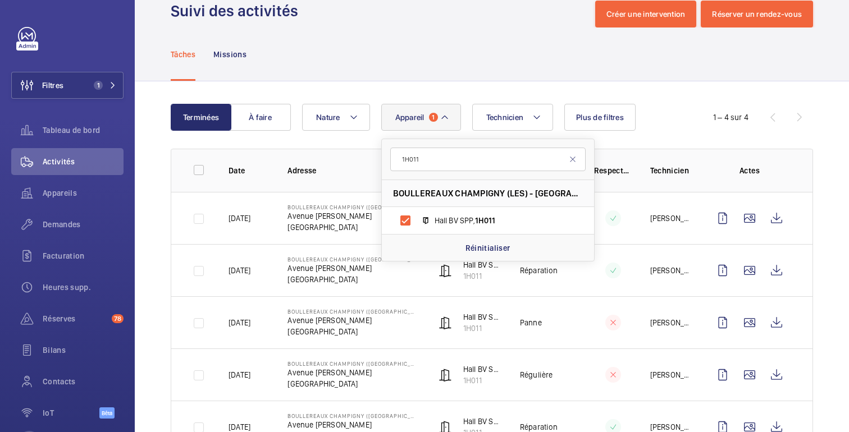
click at [500, 83] on div "Terminées À faire Technicien Appareil 1 1H011 [GEOGRAPHIC_DATA] CHAMPIGNY ([GEO…" at bounding box center [492, 306] width 714 height 451
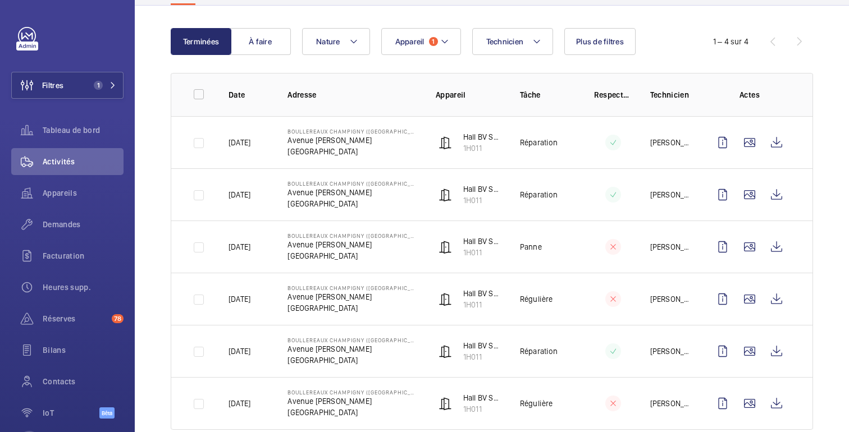
scroll to position [127, 0]
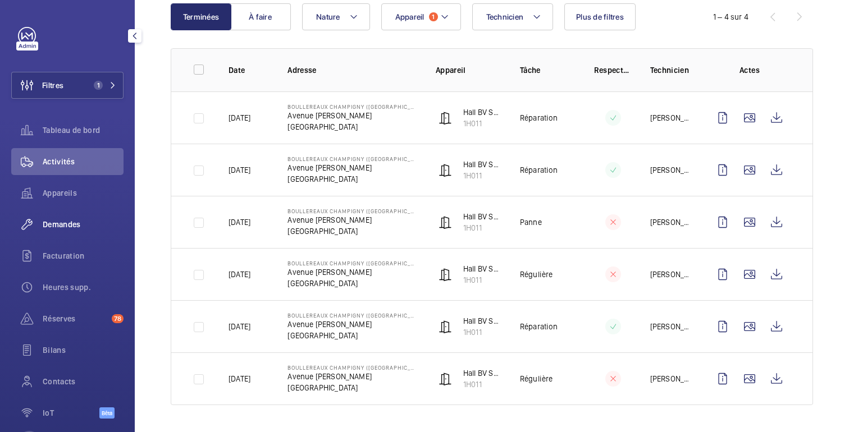
click at [77, 230] on div "Demandes" at bounding box center [67, 224] width 112 height 27
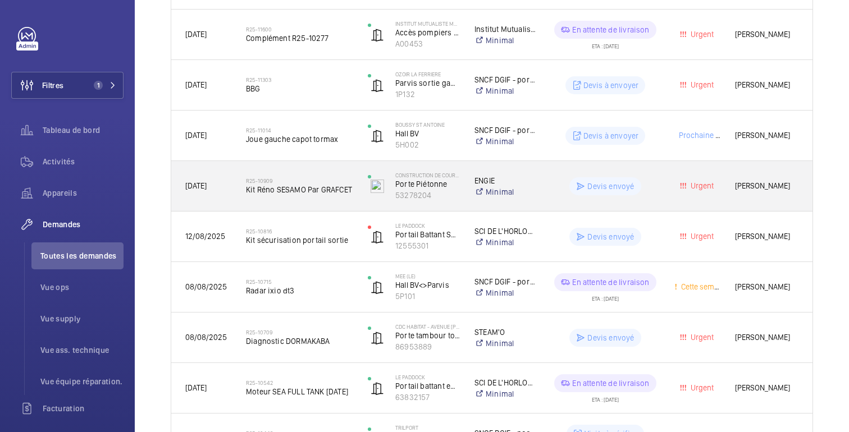
scroll to position [415, 0]
